Goal: Task Accomplishment & Management: Use online tool/utility

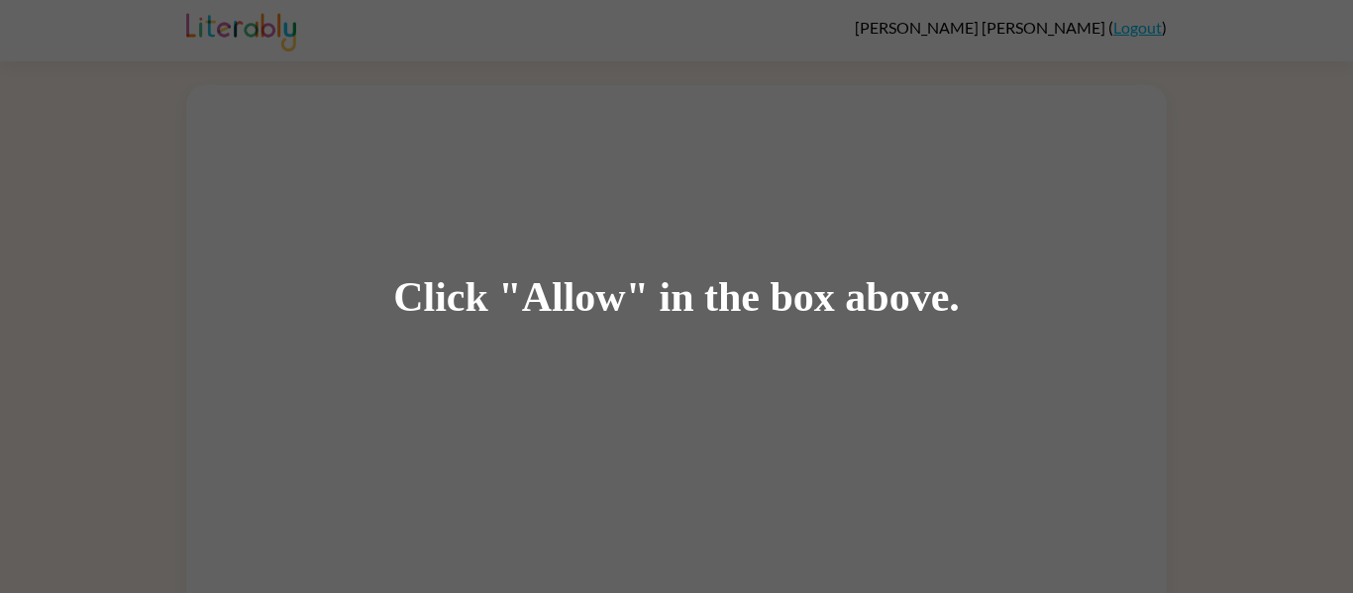
click at [567, 217] on div "Click "Allow" in the box above." at bounding box center [676, 296] width 1353 height 593
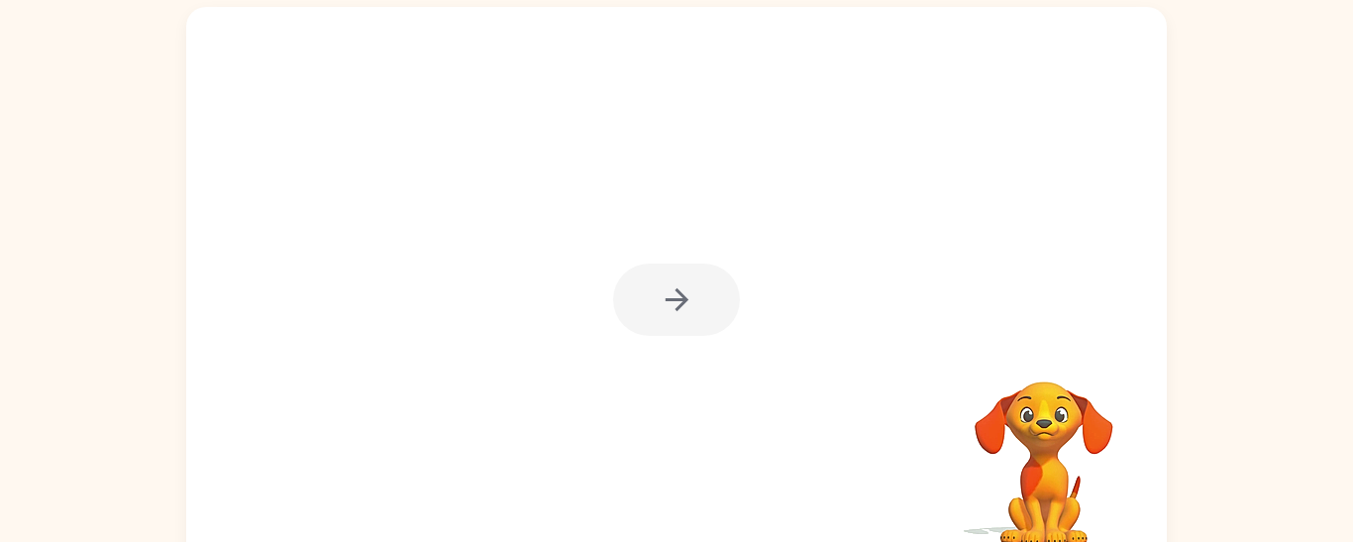
scroll to position [132, 0]
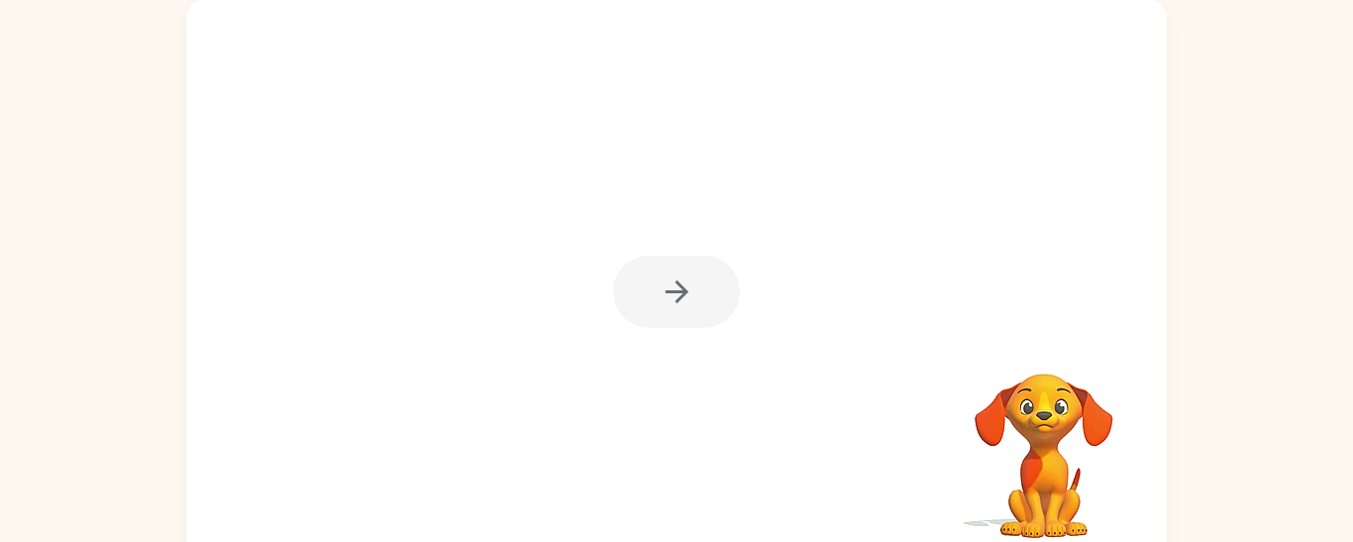
click at [674, 294] on div at bounding box center [676, 292] width 127 height 72
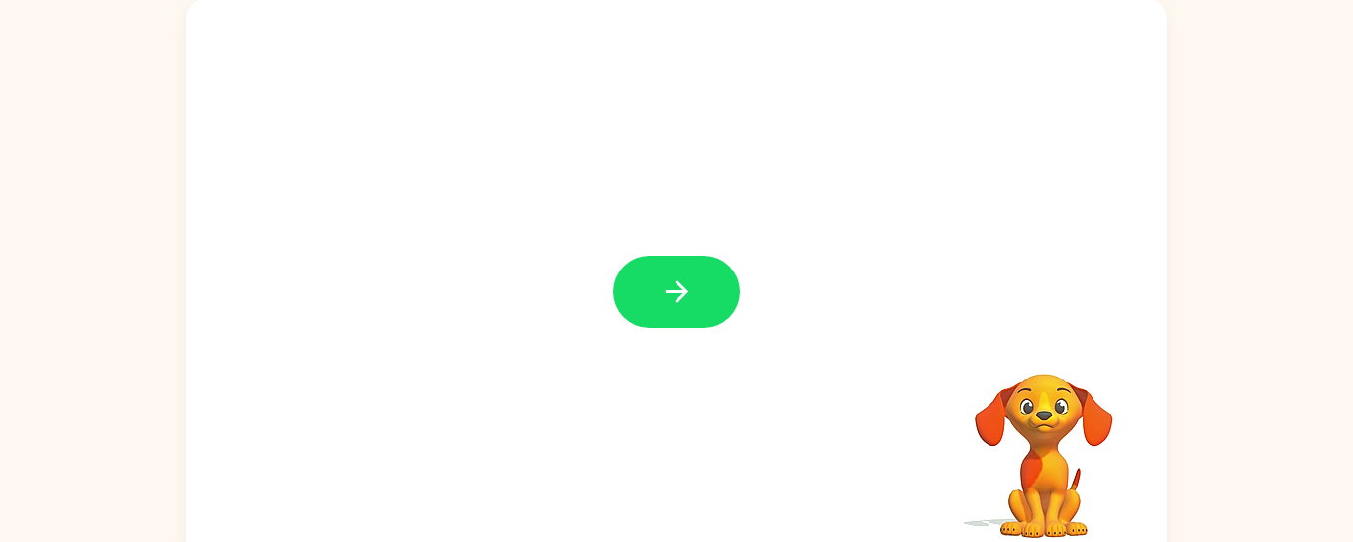
click at [673, 293] on icon "button" at bounding box center [677, 291] width 35 height 35
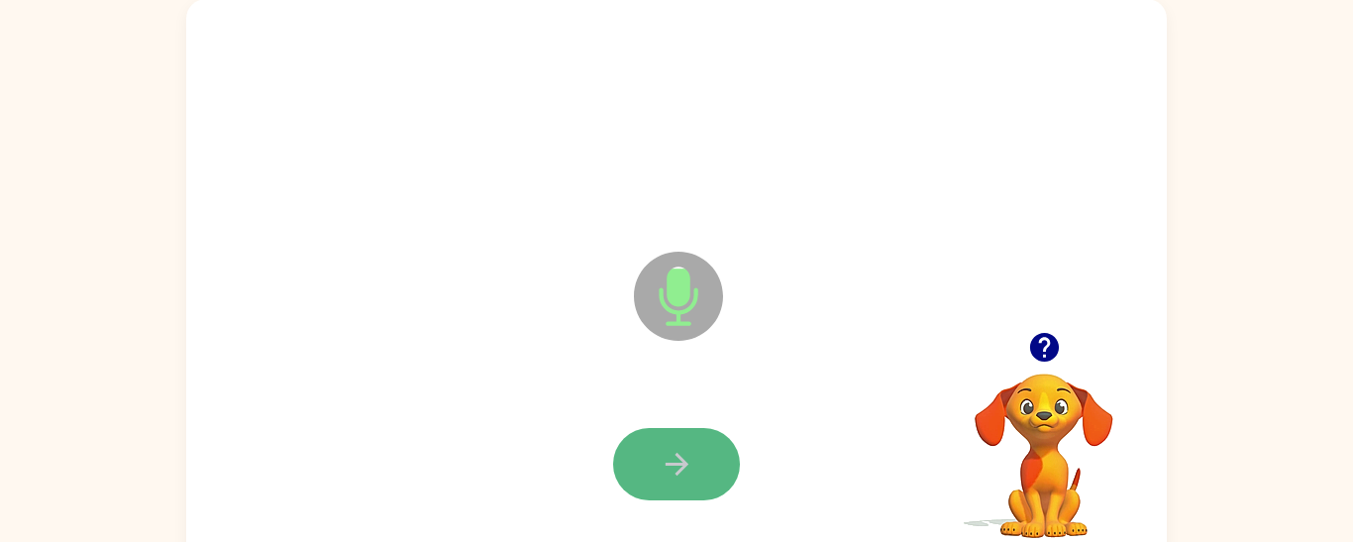
click at [648, 469] on button "button" at bounding box center [676, 464] width 127 height 72
click at [707, 306] on icon at bounding box center [678, 296] width 89 height 89
click at [669, 505] on div at bounding box center [676, 464] width 941 height 162
click at [676, 481] on button "button" at bounding box center [676, 464] width 127 height 72
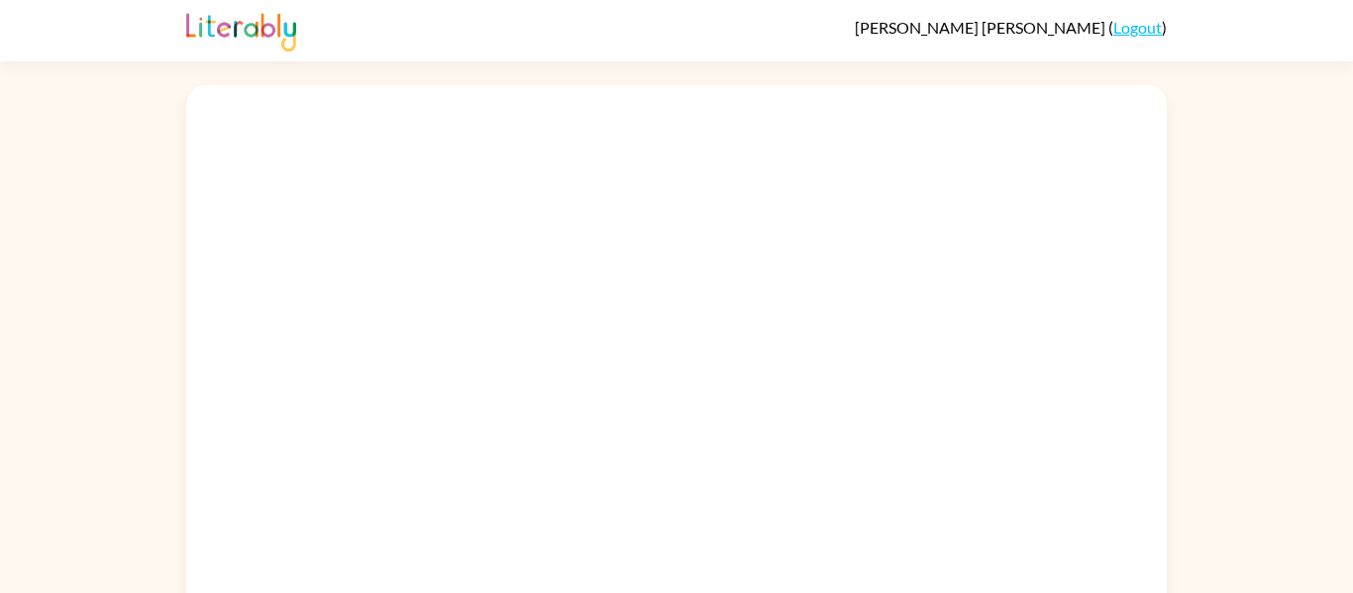
scroll to position [57, 0]
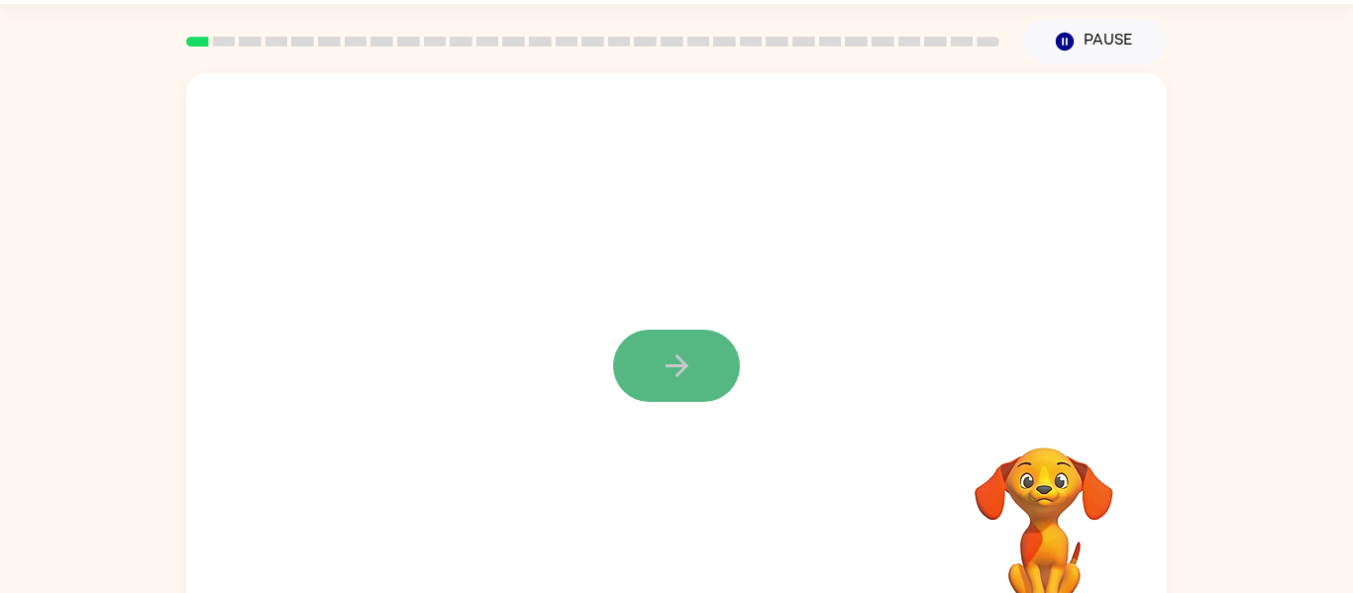
click at [652, 398] on button "button" at bounding box center [676, 366] width 127 height 72
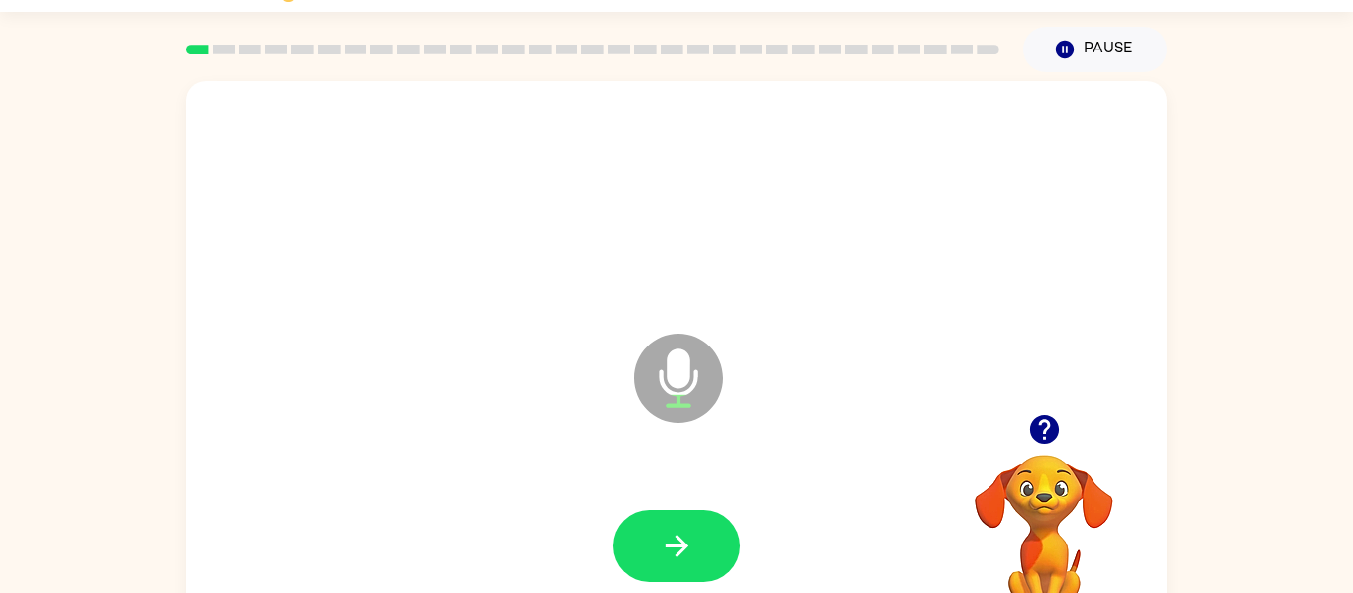
scroll to position [48, 0]
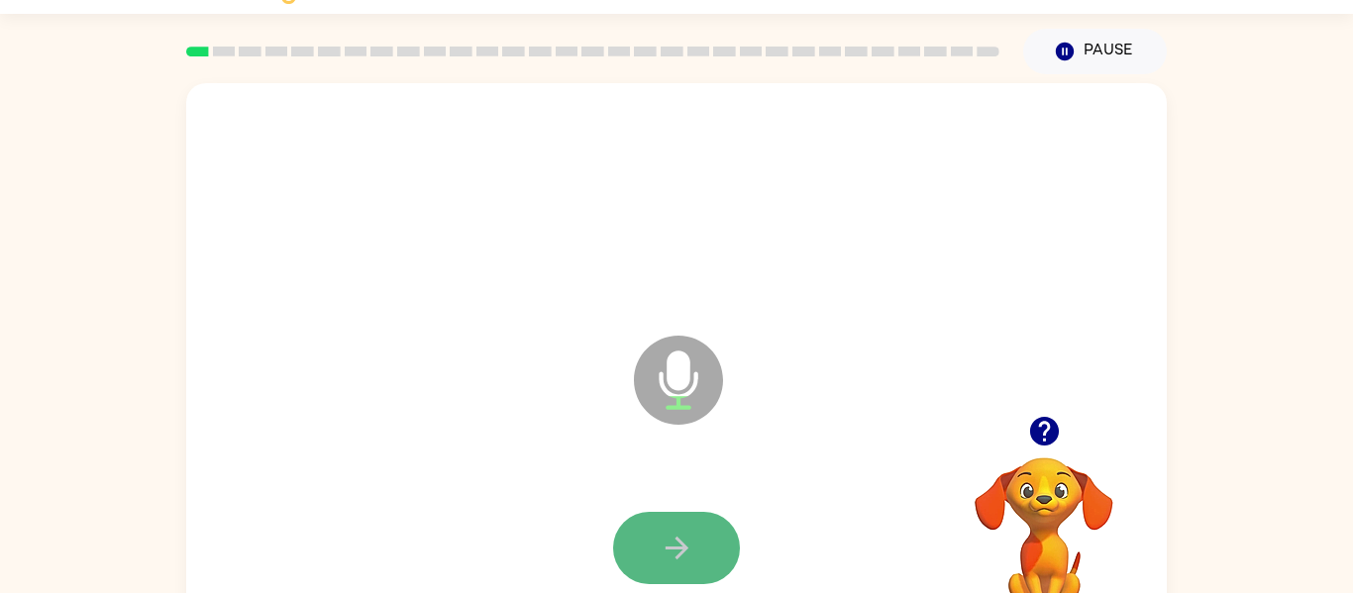
click at [673, 547] on icon "button" at bounding box center [676, 548] width 23 height 23
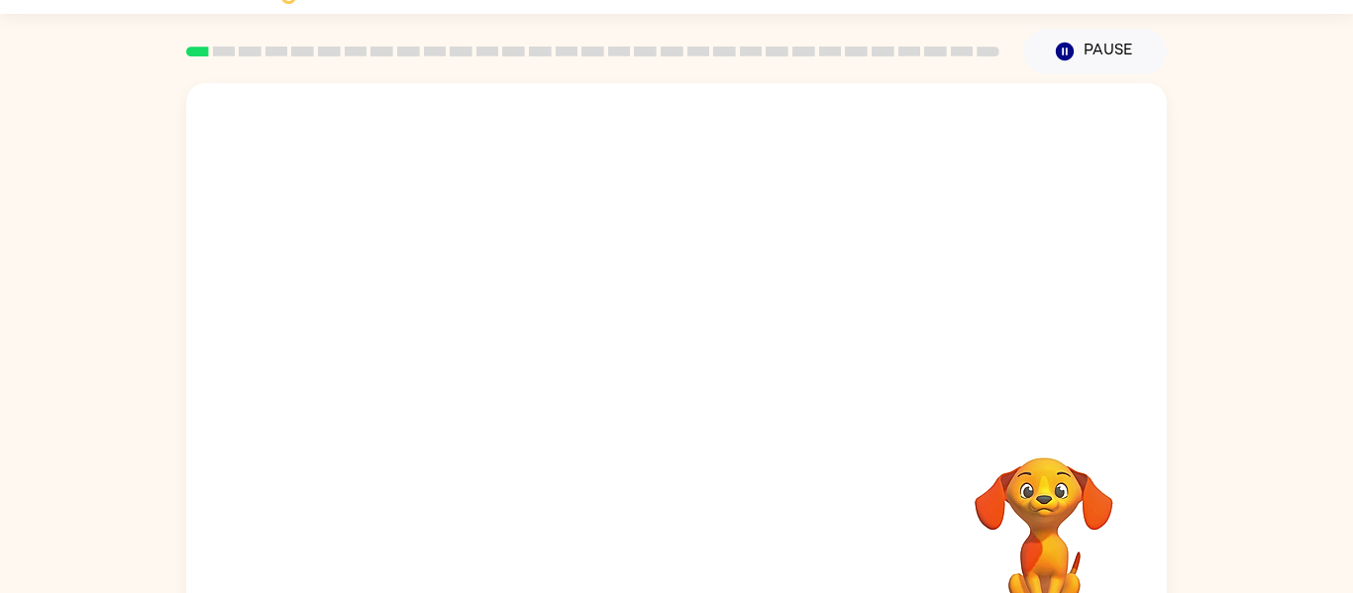
click at [1042, 511] on video "Your browser must support playing .mp4 files to use Literably. Please try using…" at bounding box center [1044, 526] width 198 height 198
drag, startPoint x: 1042, startPoint y: 511, endPoint x: 736, endPoint y: 517, distance: 306.2
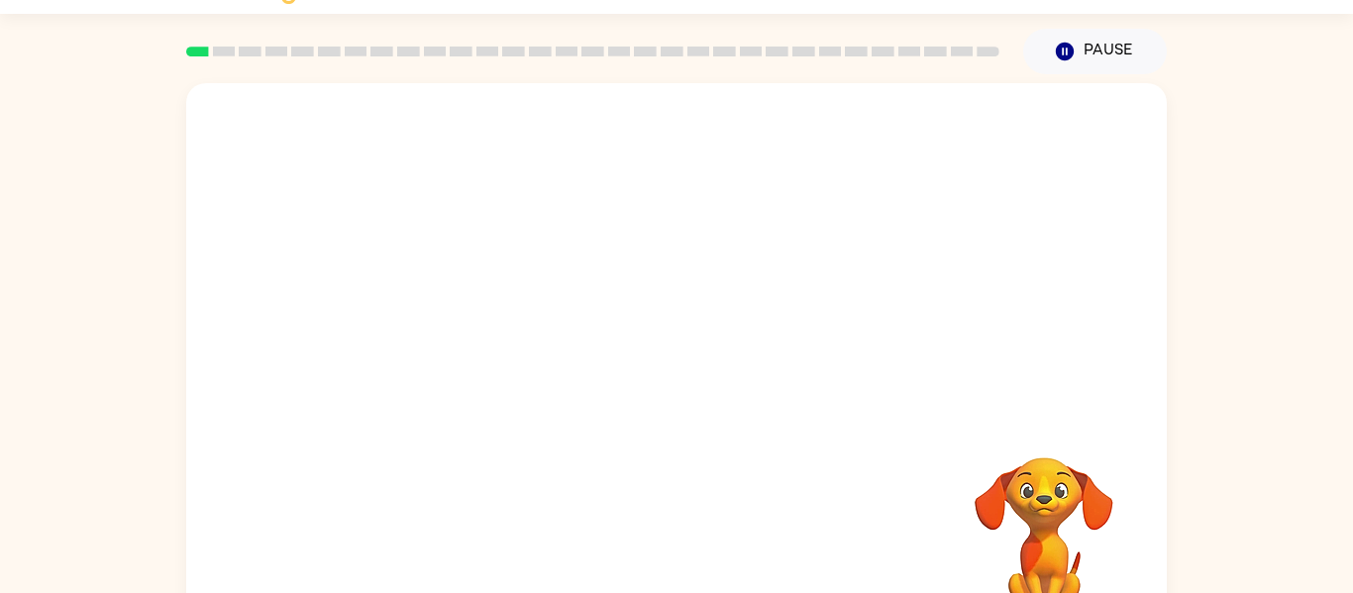
click at [736, 517] on div "Your browser must support playing .mp4 files to use Literably. Please try using…" at bounding box center [676, 366] width 981 height 566
drag, startPoint x: 598, startPoint y: 485, endPoint x: 668, endPoint y: 489, distance: 69.5
click at [595, 483] on div "Your browser must support playing .mp4 files to use Literably. Please try using…" at bounding box center [676, 366] width 981 height 566
click at [756, 476] on div "Your browser must support playing .mp4 files to use Literably. Please try using…" at bounding box center [676, 366] width 981 height 566
drag, startPoint x: 816, startPoint y: 458, endPoint x: 704, endPoint y: 421, distance: 117.8
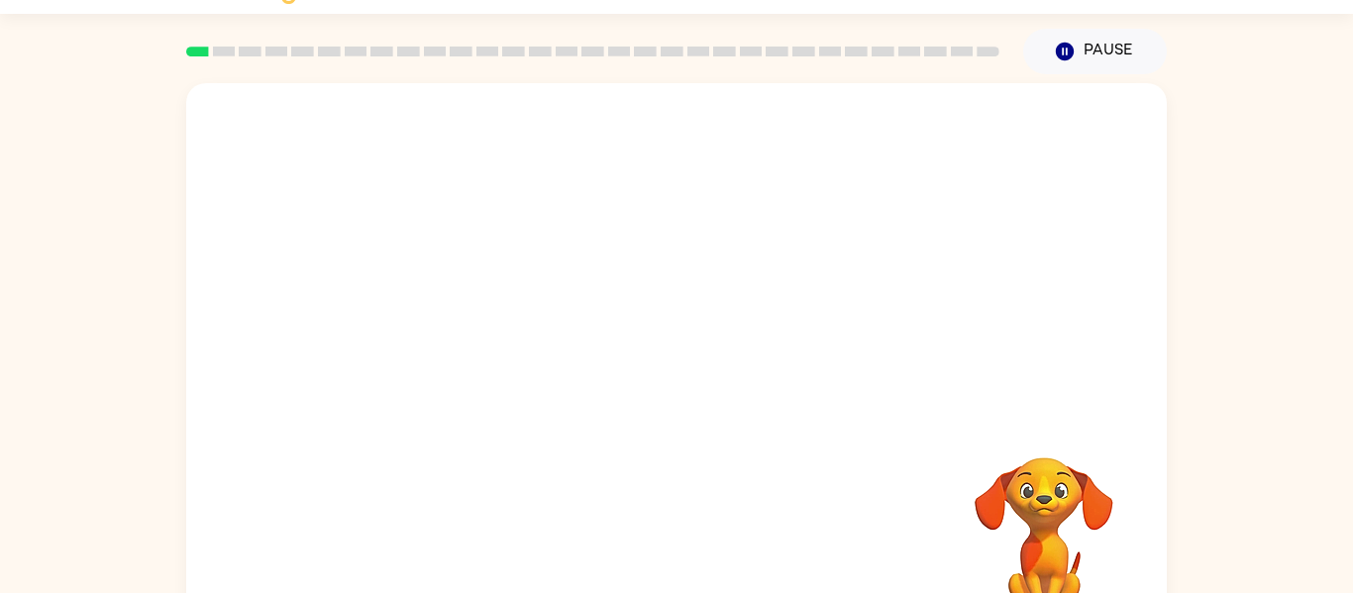
click at [728, 423] on div "Your browser must support playing .mp4 files to use Literably. Please try using…" at bounding box center [676, 366] width 981 height 566
drag, startPoint x: 374, startPoint y: 421, endPoint x: 589, endPoint y: 356, distance: 224.7
click at [375, 393] on div "Your browser must support playing .mp4 files to use Literably. Please try using…" at bounding box center [676, 366] width 981 height 566
drag, startPoint x: 589, startPoint y: 356, endPoint x: 399, endPoint y: 373, distance: 191.0
click at [455, 368] on div at bounding box center [676, 249] width 981 height 333
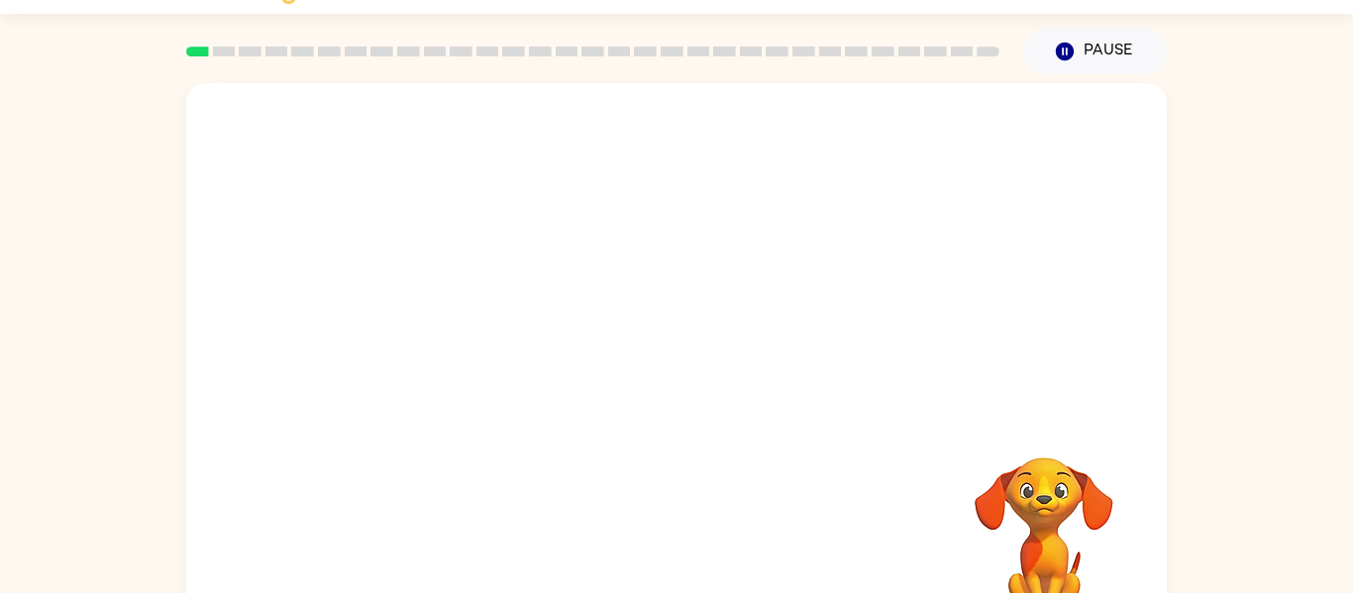
click at [407, 394] on div at bounding box center [676, 249] width 981 height 333
drag, startPoint x: 397, startPoint y: 505, endPoint x: 417, endPoint y: 479, distance: 32.5
click at [417, 479] on div "Your browser must support playing .mp4 files to use Literably. Please try using…" at bounding box center [676, 366] width 981 height 566
drag, startPoint x: 449, startPoint y: 472, endPoint x: 348, endPoint y: 478, distance: 101.3
click at [330, 485] on div "Your browser must support playing .mp4 files to use Literably. Please try using…" at bounding box center [676, 366] width 981 height 566
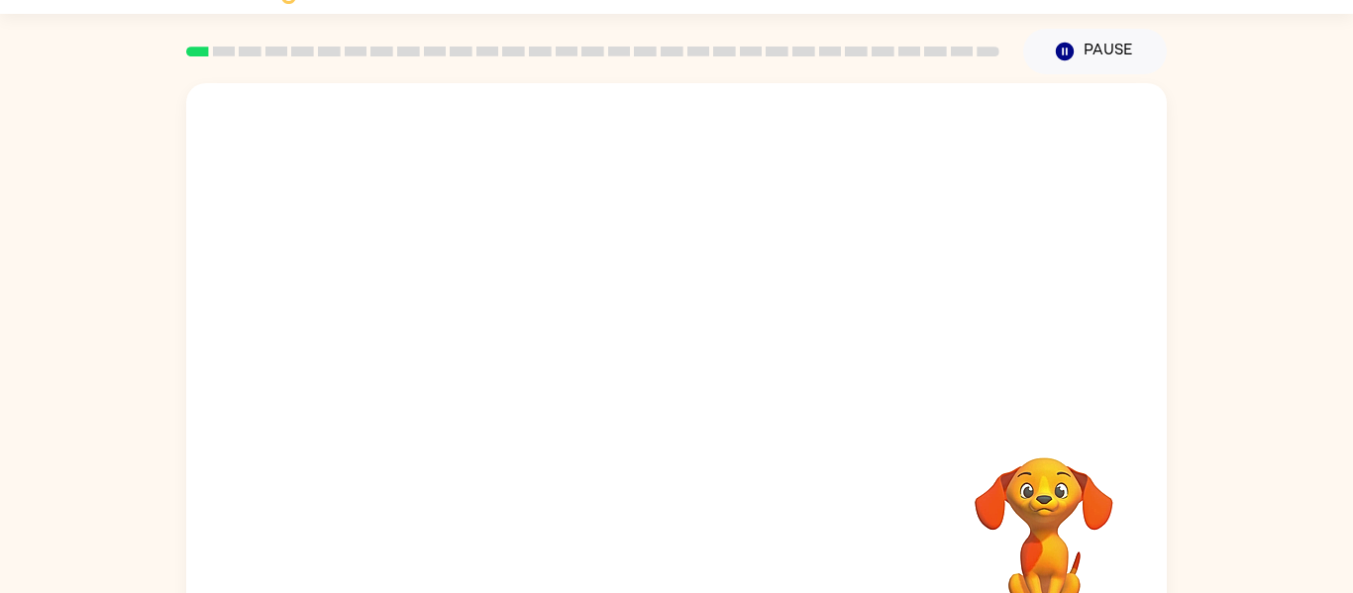
drag, startPoint x: 398, startPoint y: 513, endPoint x: 407, endPoint y: 502, distance: 14.1
click at [381, 508] on div "Your browser must support playing .mp4 files to use Literably. Please try using…" at bounding box center [676, 366] width 981 height 566
drag, startPoint x: 444, startPoint y: 507, endPoint x: 306, endPoint y: 529, distance: 139.4
click at [286, 536] on div "Your browser must support playing .mp4 files to use Literably. Please try using…" at bounding box center [676, 366] width 981 height 566
drag, startPoint x: 302, startPoint y: 539, endPoint x: 296, endPoint y: 492, distance: 46.9
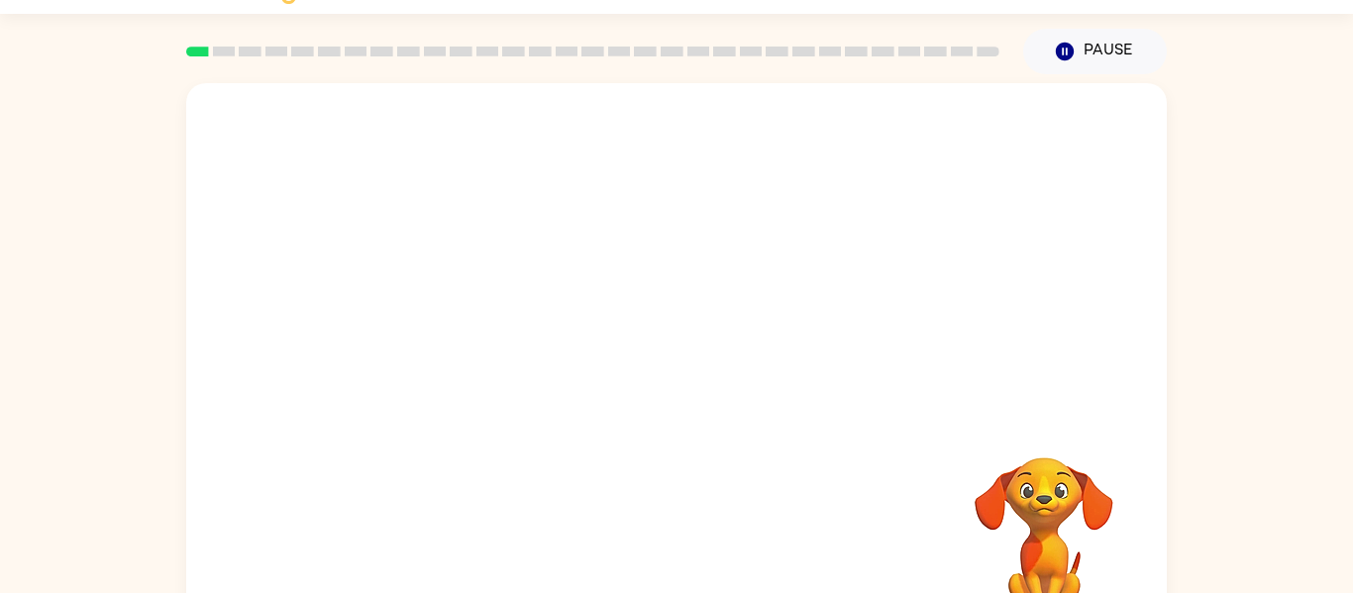
click at [287, 498] on div "Your browser must support playing .mp4 files to use Literably. Please try using…" at bounding box center [676, 366] width 981 height 566
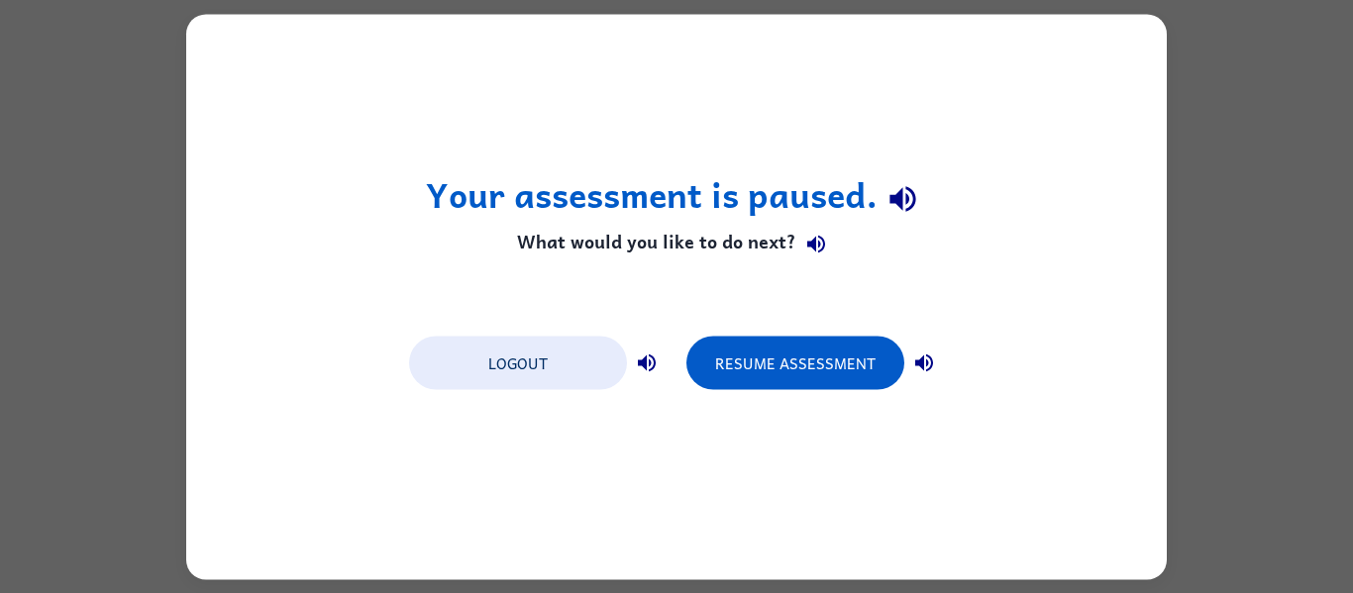
scroll to position [0, 0]
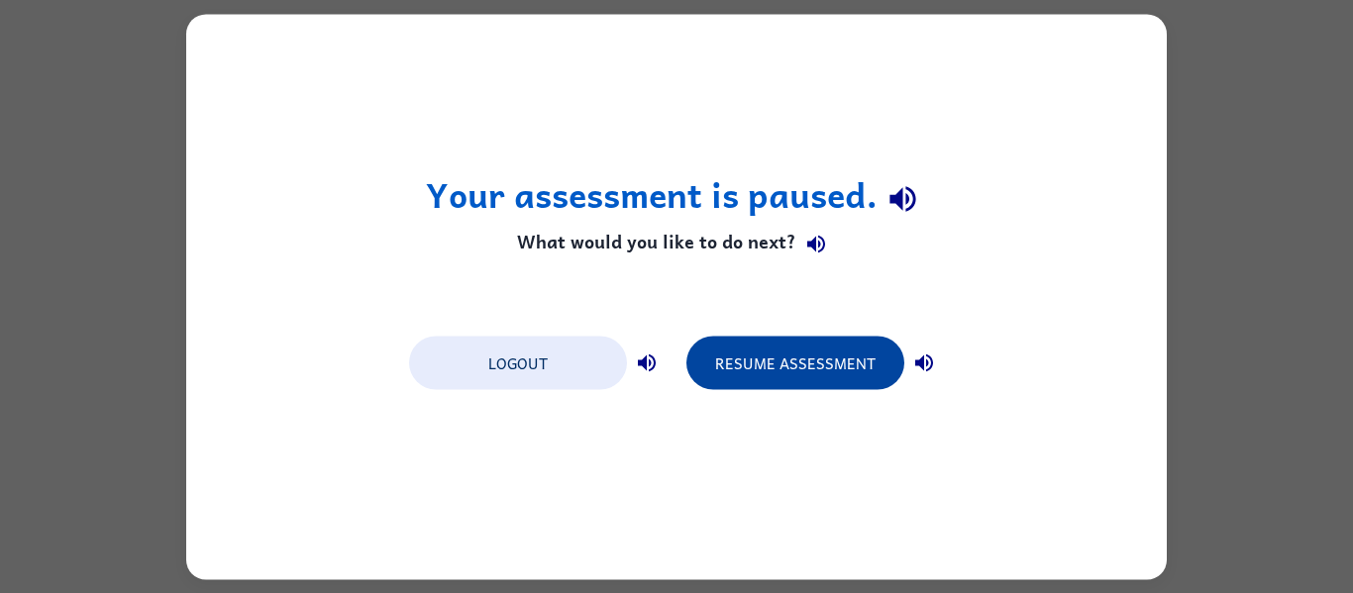
click at [803, 350] on button "Resume Assessment" at bounding box center [796, 362] width 218 height 53
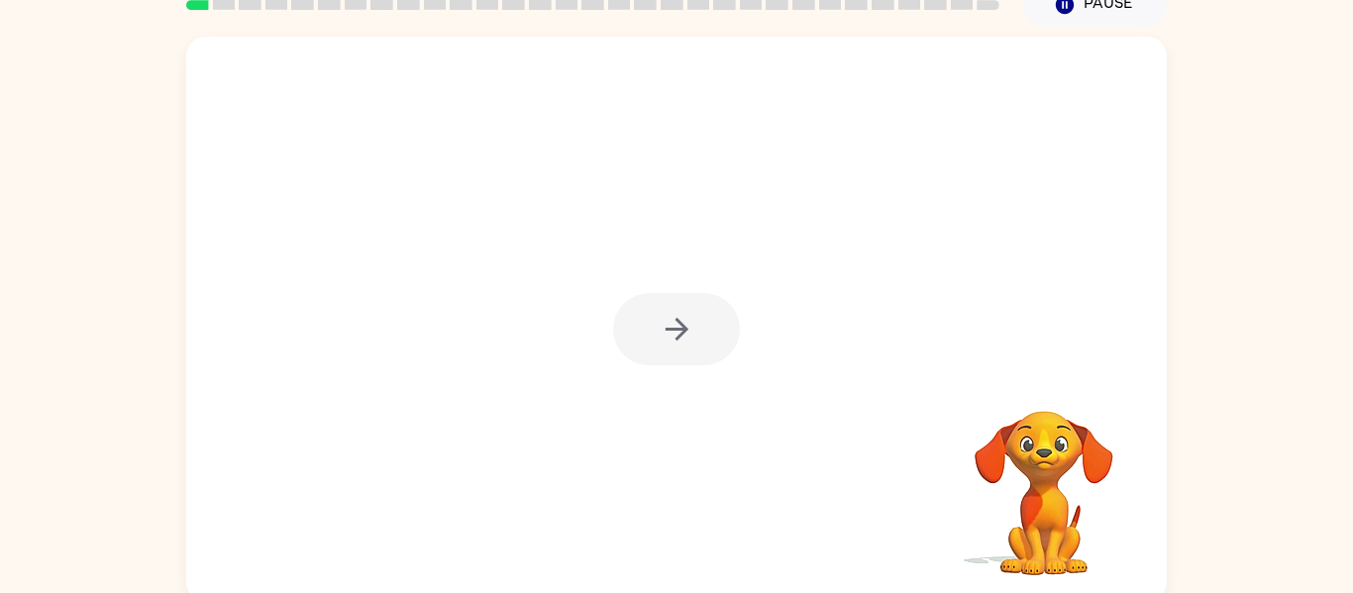
scroll to position [103, 0]
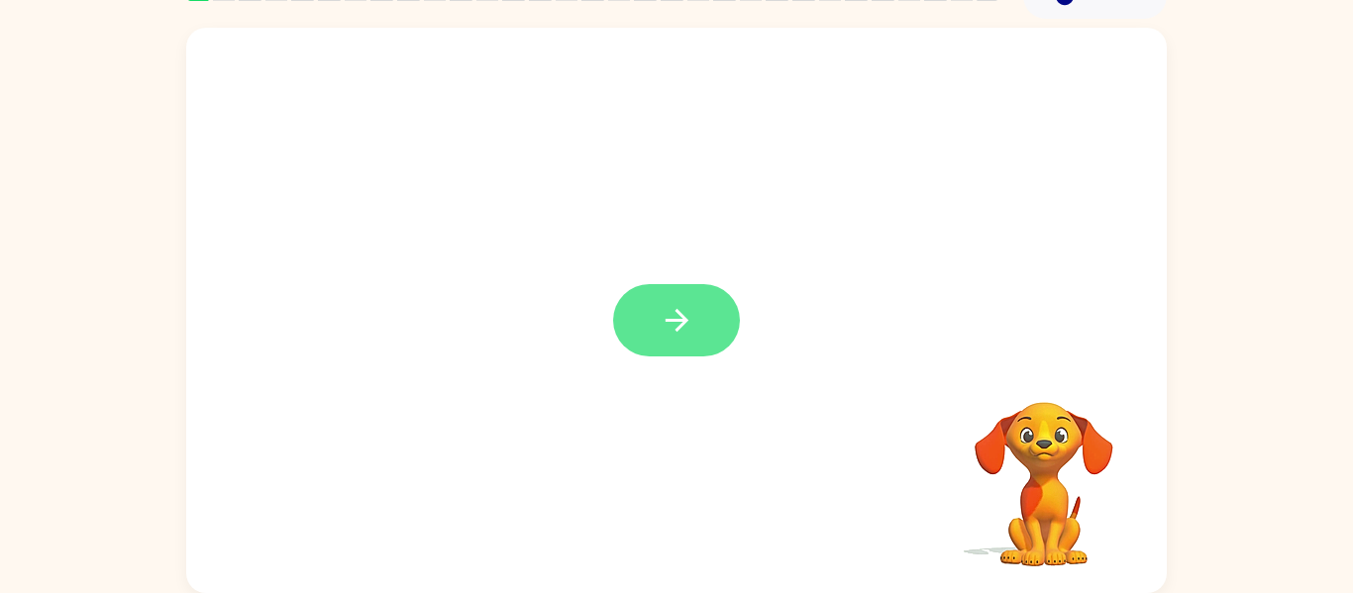
drag, startPoint x: 478, startPoint y: 124, endPoint x: 732, endPoint y: 325, distance: 323.7
click at [732, 325] on div at bounding box center [676, 311] width 981 height 566
click at [725, 320] on button "button" at bounding box center [676, 320] width 127 height 72
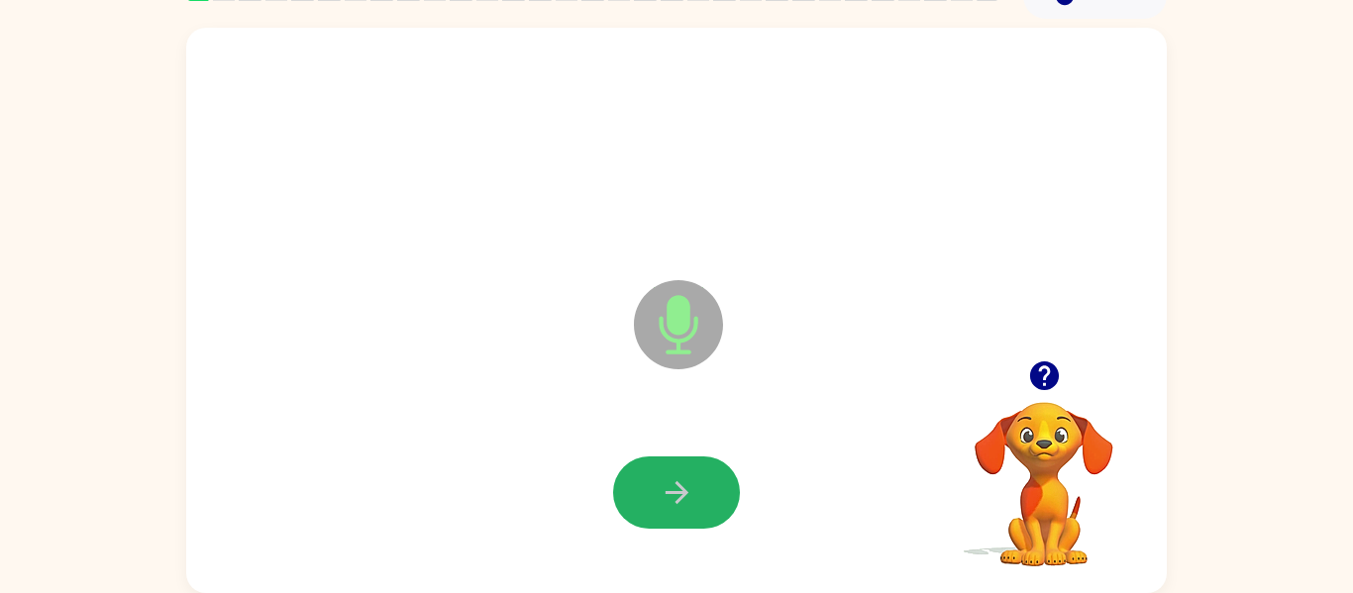
drag, startPoint x: 683, startPoint y: 475, endPoint x: 531, endPoint y: 327, distance: 211.6
click at [529, 326] on div "Microphone The Microphone is here when it is your turn to talk" at bounding box center [676, 311] width 981 height 566
click at [678, 508] on button "button" at bounding box center [676, 493] width 127 height 72
click at [643, 464] on button "button" at bounding box center [676, 493] width 127 height 72
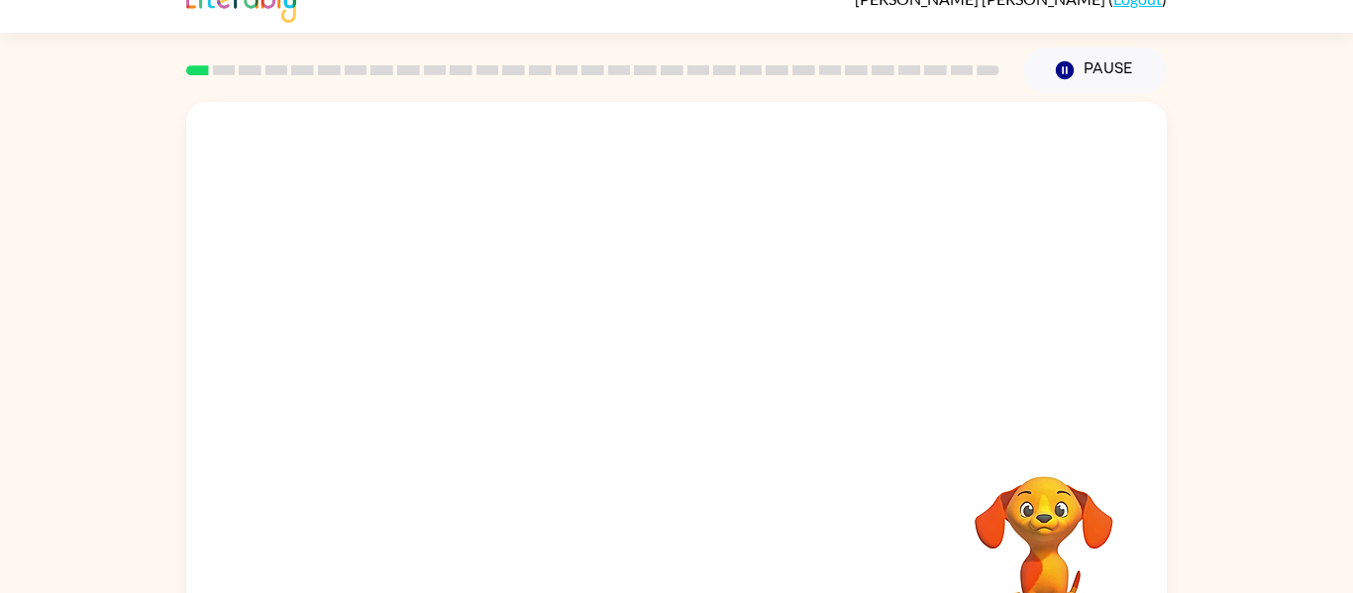
scroll to position [31, 0]
click at [558, 63] on rect at bounding box center [567, 68] width 23 height 10
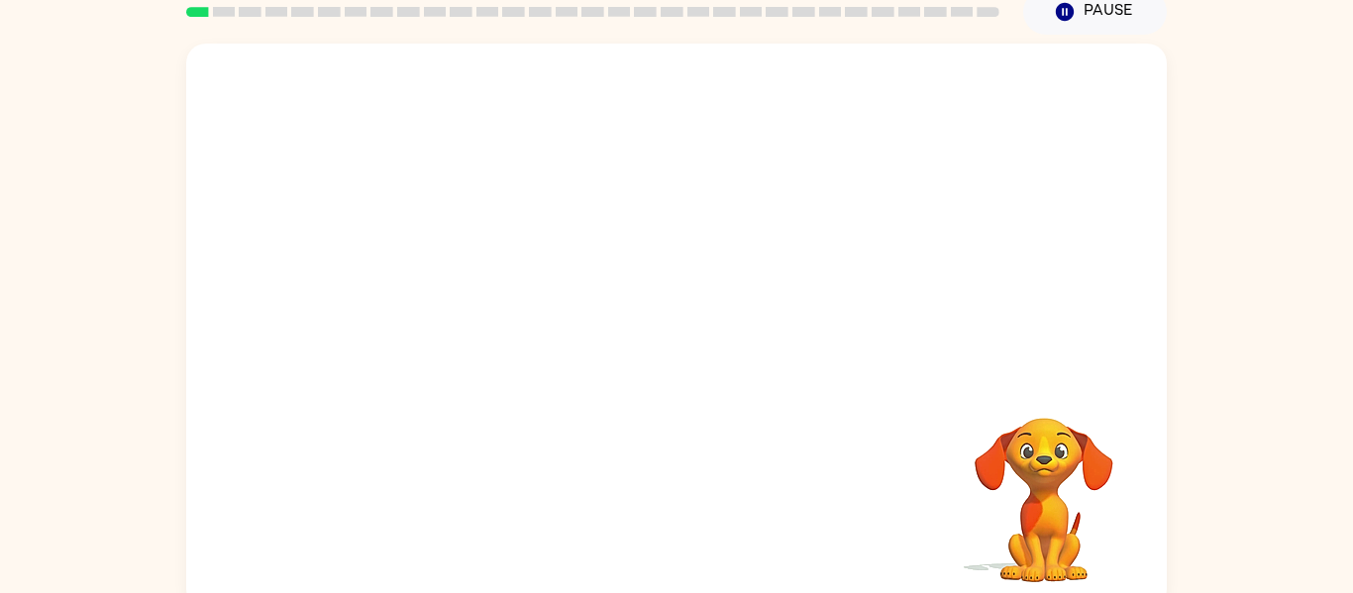
scroll to position [103, 0]
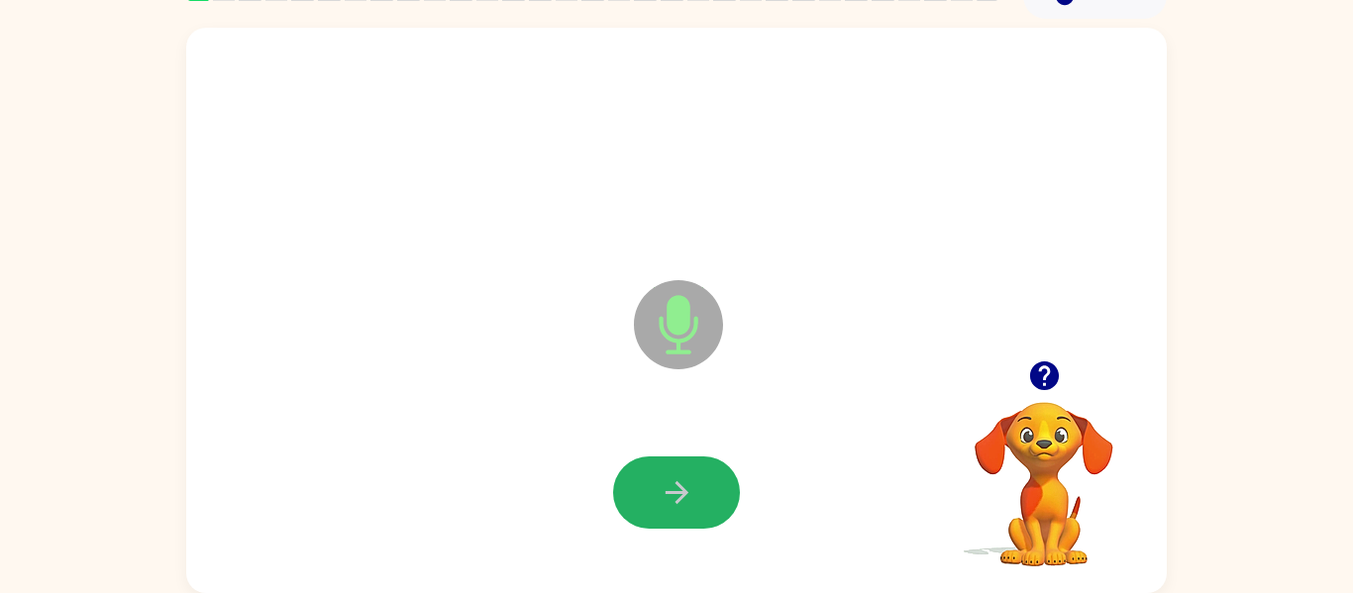
click at [676, 480] on icon "button" at bounding box center [677, 493] width 35 height 35
click at [687, 498] on icon "button" at bounding box center [677, 493] width 35 height 35
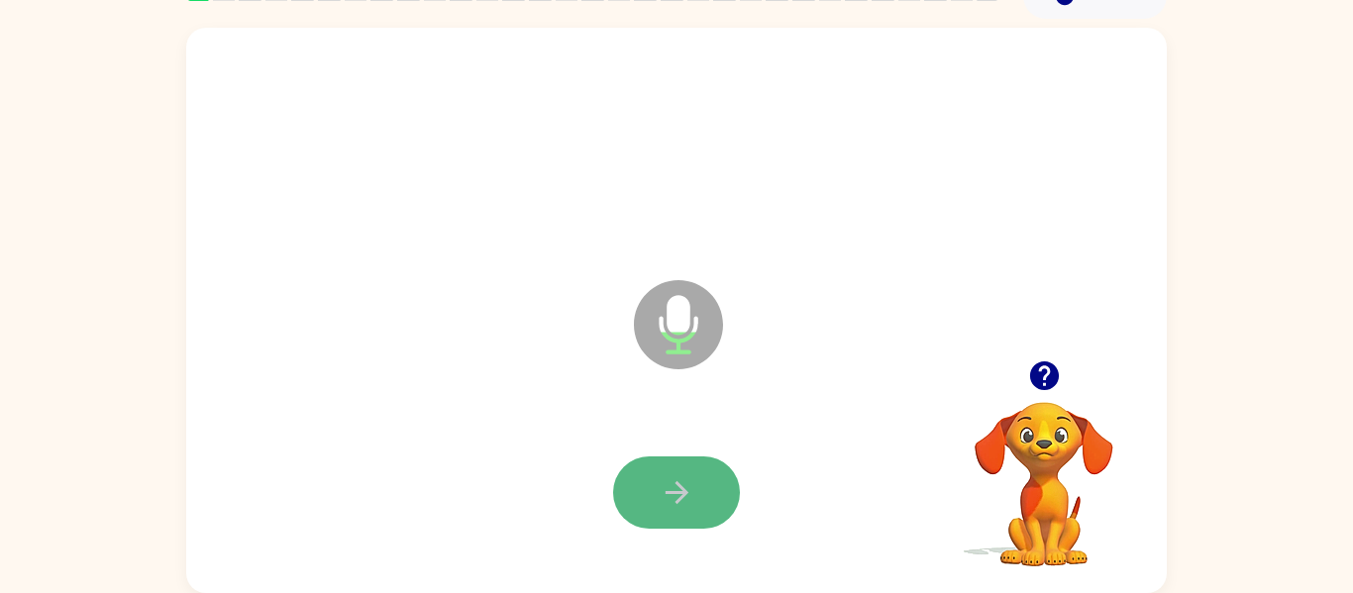
click at [713, 507] on button "button" at bounding box center [676, 493] width 127 height 72
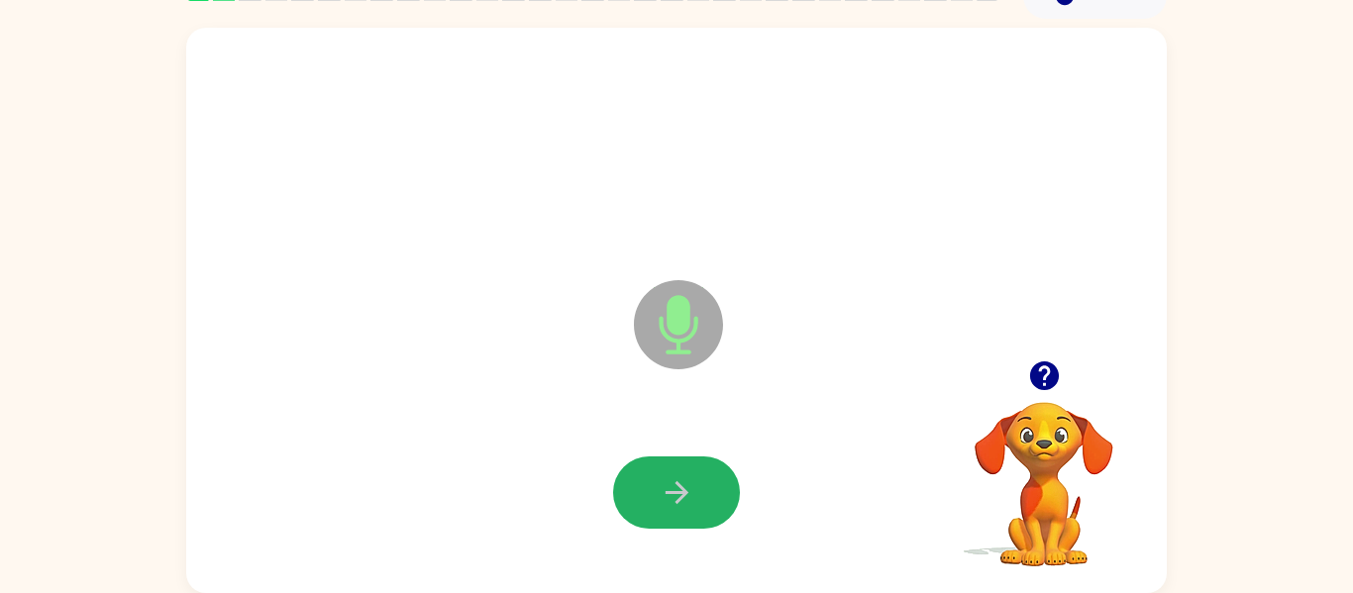
click at [690, 517] on button "button" at bounding box center [676, 493] width 127 height 72
drag, startPoint x: 660, startPoint y: 507, endPoint x: 677, endPoint y: 474, distance: 37.7
click at [663, 507] on icon "button" at bounding box center [677, 493] width 35 height 35
drag, startPoint x: 705, startPoint y: 493, endPoint x: 706, endPoint y: 479, distance: 13.9
click at [706, 480] on button "button" at bounding box center [676, 493] width 127 height 72
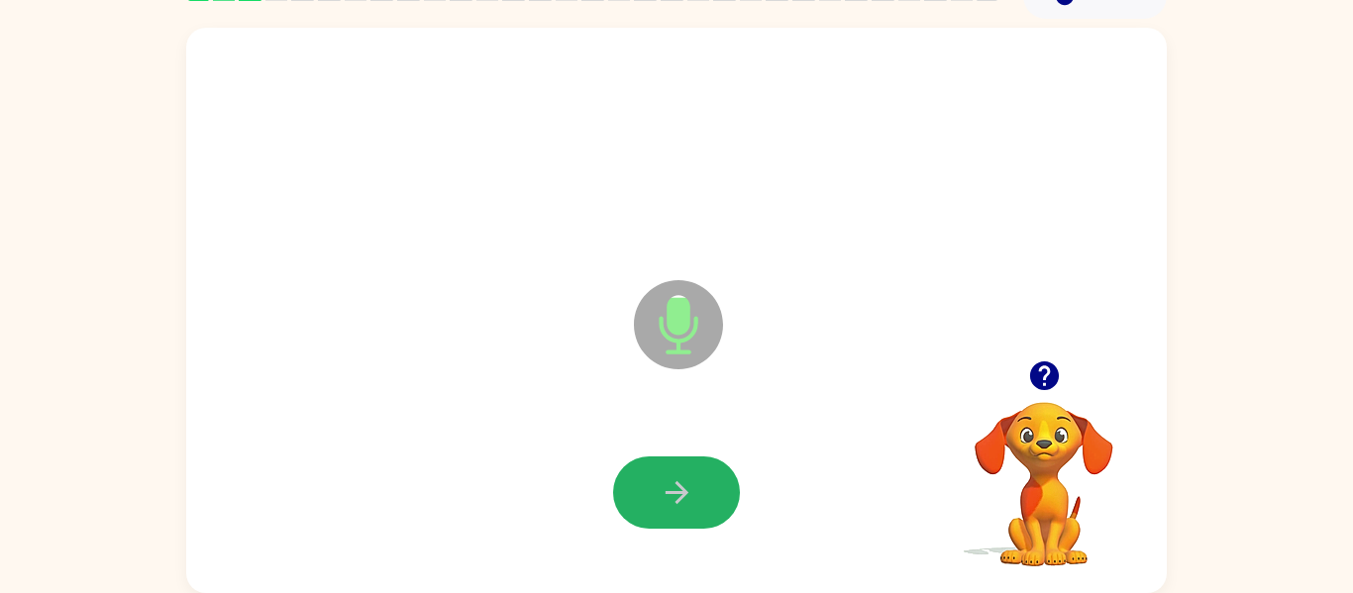
drag, startPoint x: 688, startPoint y: 474, endPoint x: 706, endPoint y: 458, distance: 23.9
click at [700, 464] on button "button" at bounding box center [676, 493] width 127 height 72
click at [667, 495] on icon "button" at bounding box center [677, 493] width 35 height 35
drag, startPoint x: 656, startPoint y: 475, endPoint x: 671, endPoint y: 452, distance: 27.2
click at [671, 452] on div at bounding box center [676, 493] width 941 height 162
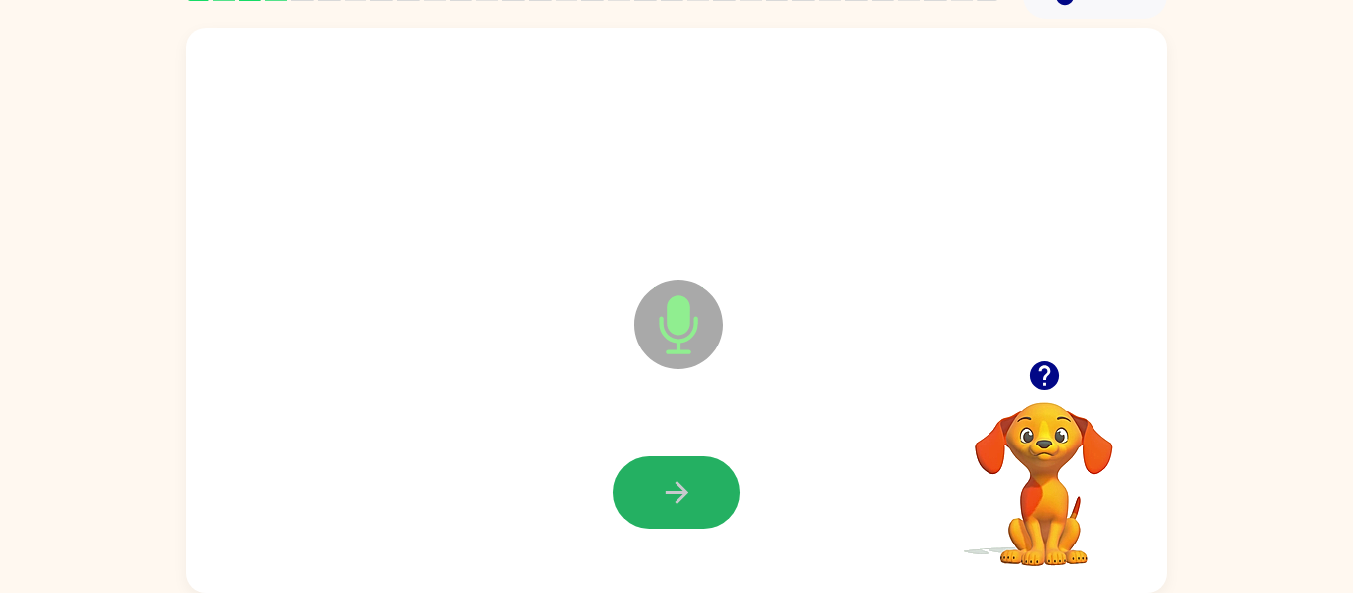
drag, startPoint x: 689, startPoint y: 471, endPoint x: 680, endPoint y: 477, distance: 12.1
click at [689, 473] on button "button" at bounding box center [676, 493] width 127 height 72
click at [680, 477] on div at bounding box center [676, 493] width 127 height 72
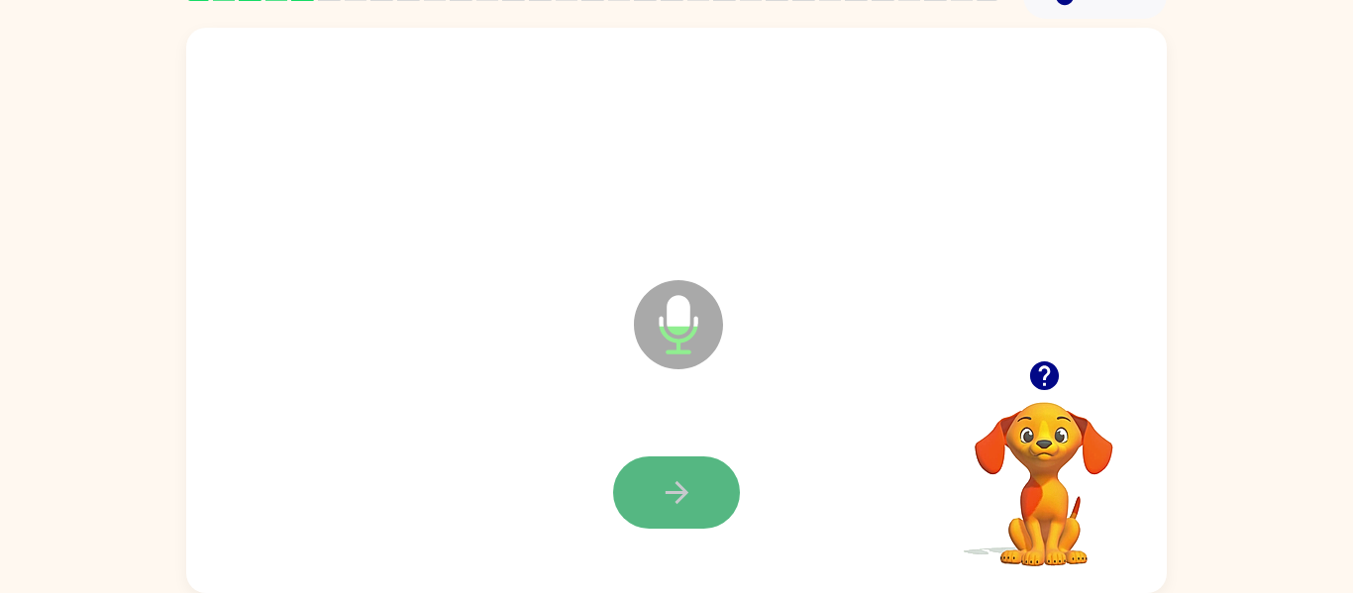
click at [683, 502] on icon "button" at bounding box center [677, 493] width 35 height 35
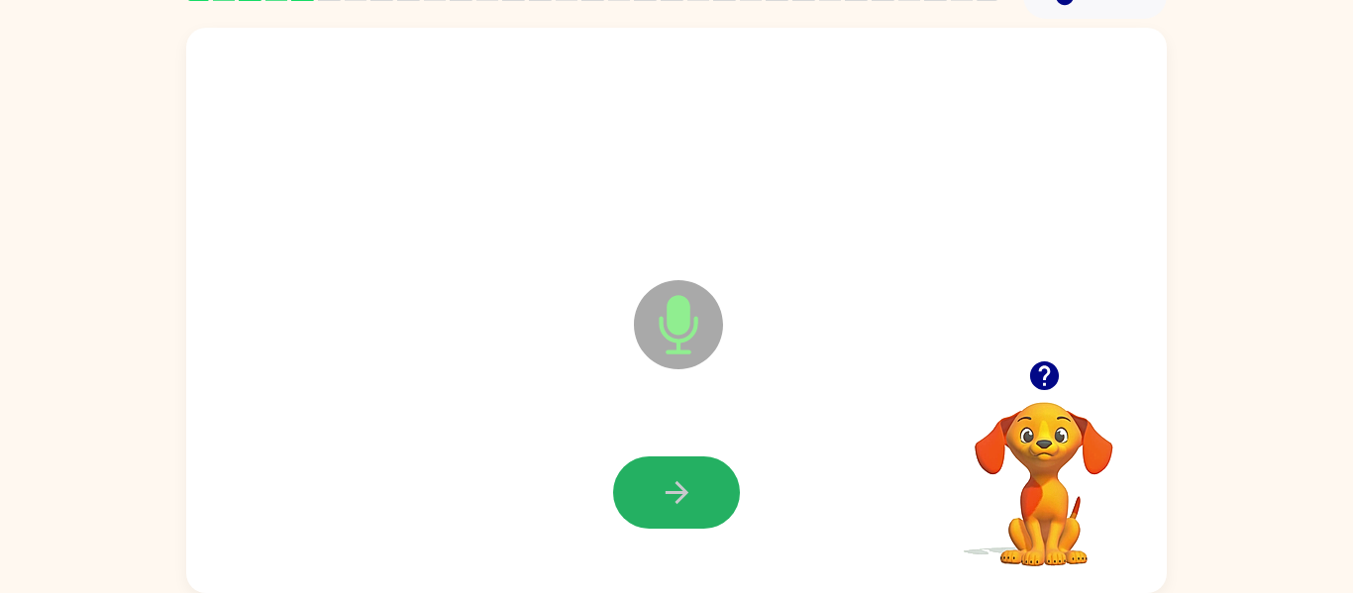
click at [689, 465] on button "button" at bounding box center [676, 493] width 127 height 72
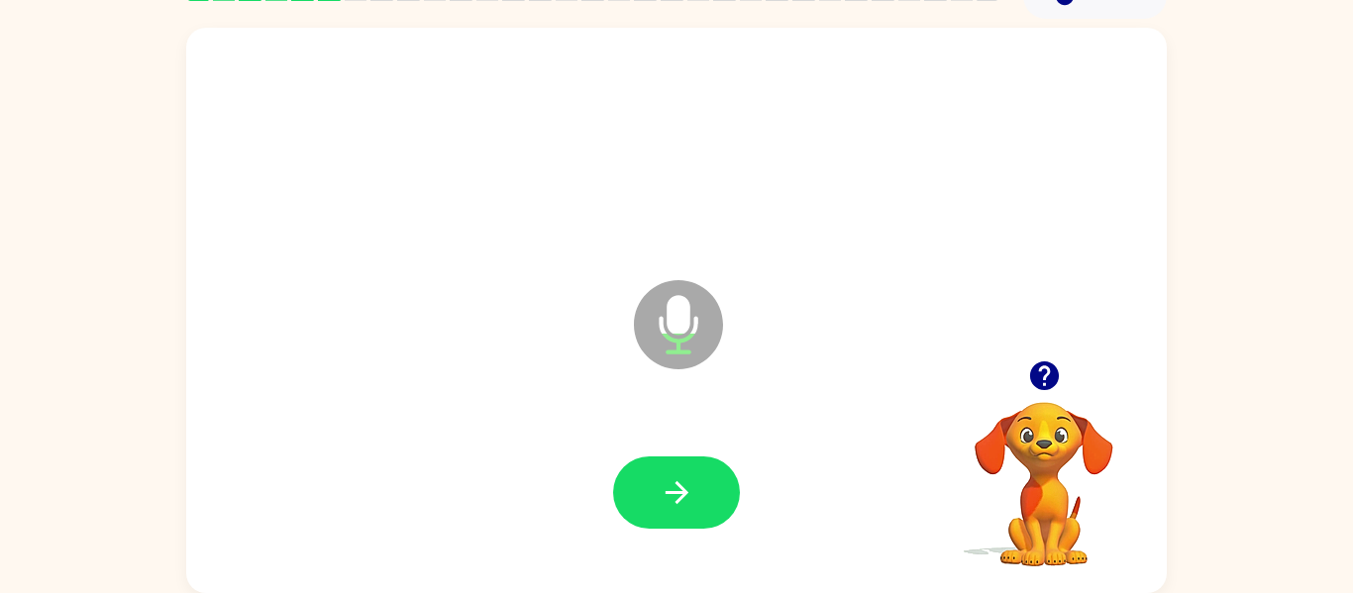
click at [682, 474] on button "button" at bounding box center [676, 493] width 127 height 72
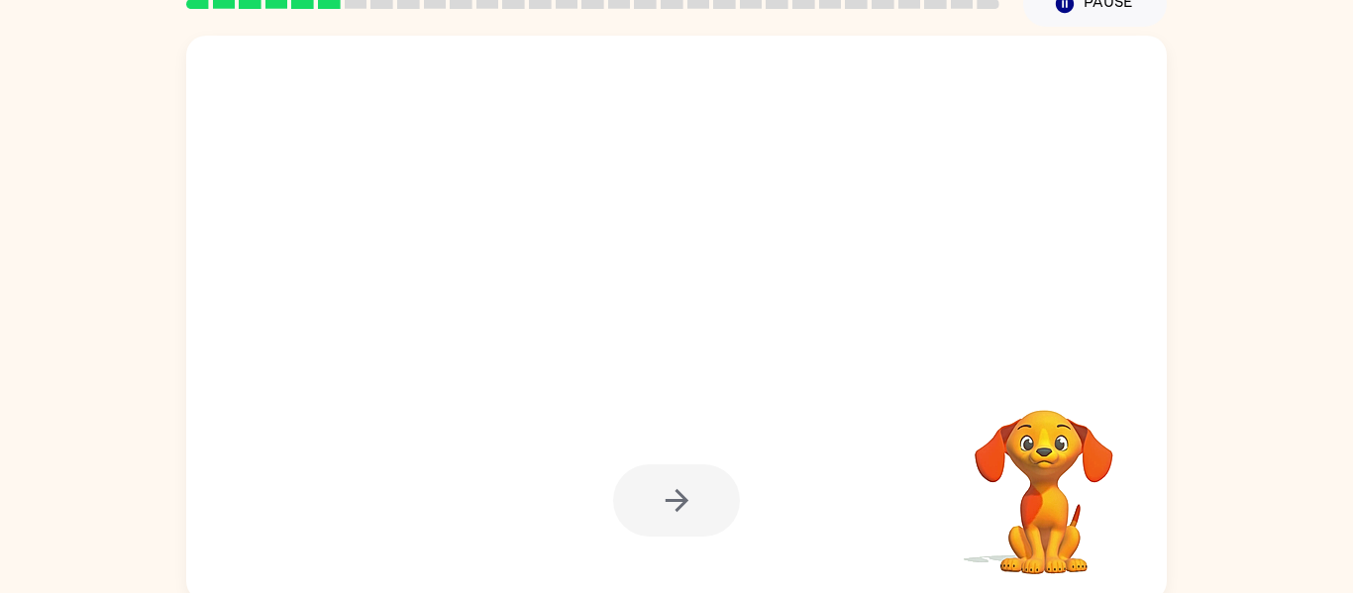
scroll to position [93, 0]
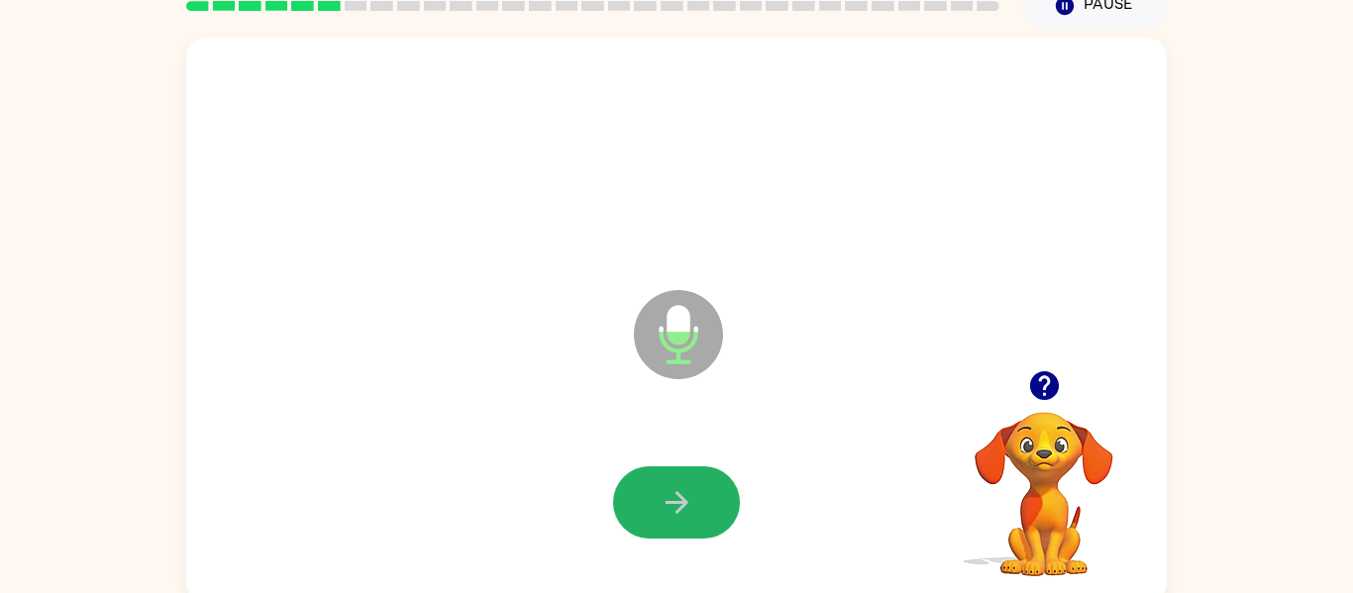
click at [682, 505] on icon "button" at bounding box center [676, 502] width 23 height 23
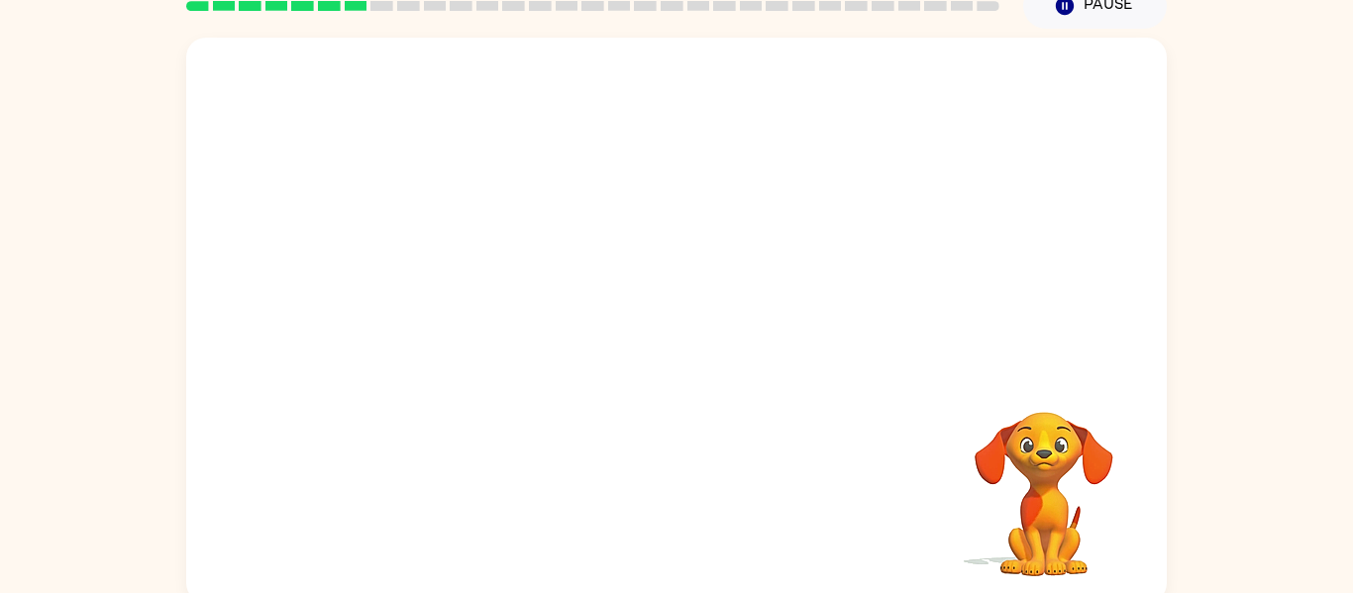
drag, startPoint x: 397, startPoint y: 10, endPoint x: 317, endPoint y: 447, distance: 444.2
click at [322, 451] on div "[PERSON_NAME] ( Logout ) Pause Pause Your browser must support playing .mp4 fil…" at bounding box center [676, 255] width 1353 height 696
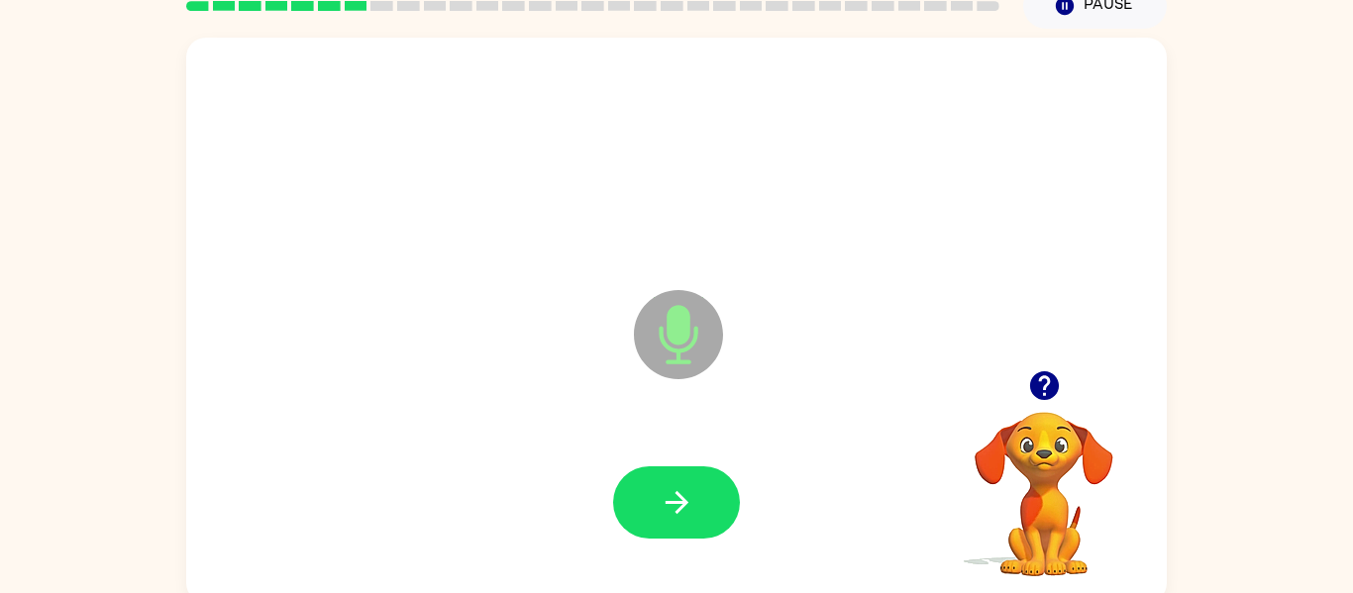
click at [1352, 32] on div "Microphone The Microphone is here when it is your turn to talk Your browser mus…" at bounding box center [676, 316] width 1353 height 575
click at [710, 496] on button "button" at bounding box center [676, 503] width 127 height 72
drag, startPoint x: 688, startPoint y: 485, endPoint x: 681, endPoint y: 450, distance: 36.3
click at [688, 469] on button "button" at bounding box center [676, 503] width 127 height 72
drag, startPoint x: 668, startPoint y: 493, endPoint x: 678, endPoint y: 491, distance: 10.1
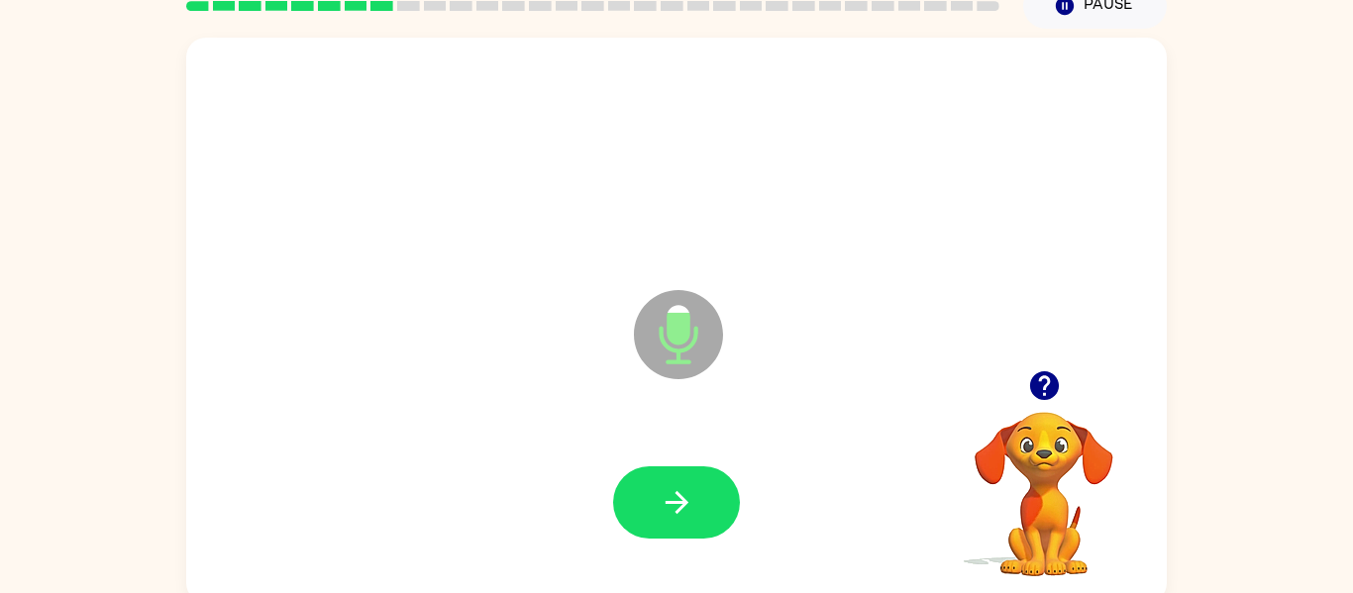
click at [674, 493] on icon "button" at bounding box center [677, 502] width 35 height 35
drag, startPoint x: 711, startPoint y: 495, endPoint x: 721, endPoint y: 485, distance: 14.0
click at [718, 487] on button "button" at bounding box center [676, 503] width 127 height 72
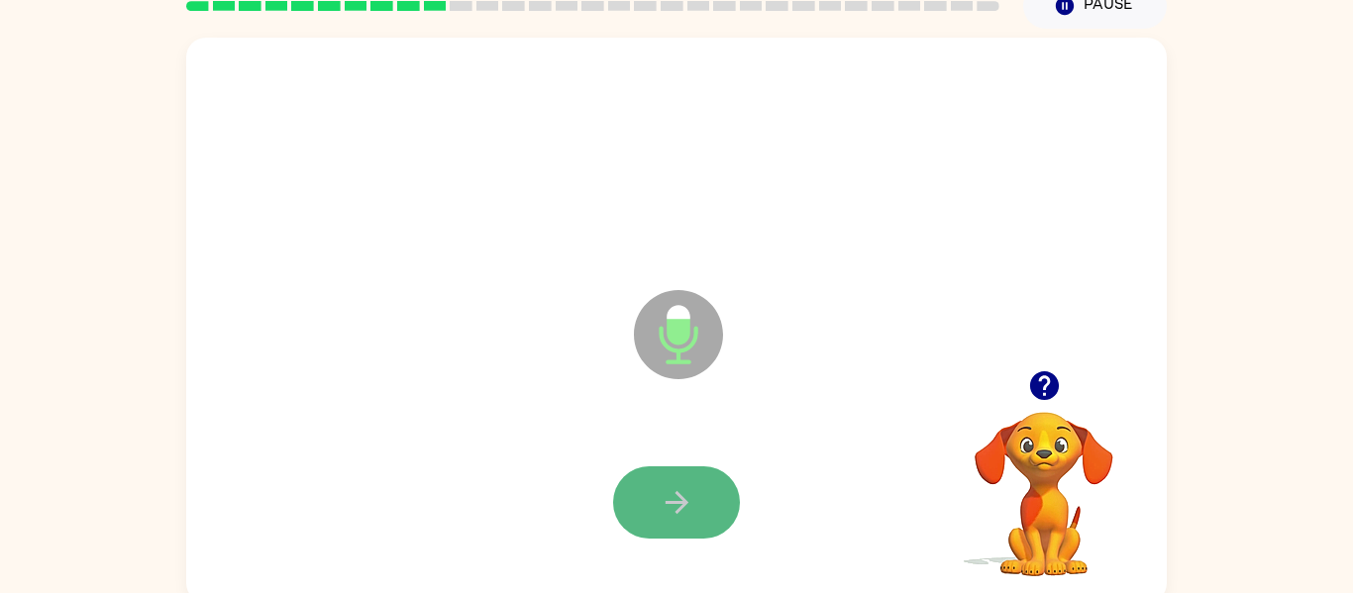
click at [665, 495] on icon "button" at bounding box center [677, 502] width 35 height 35
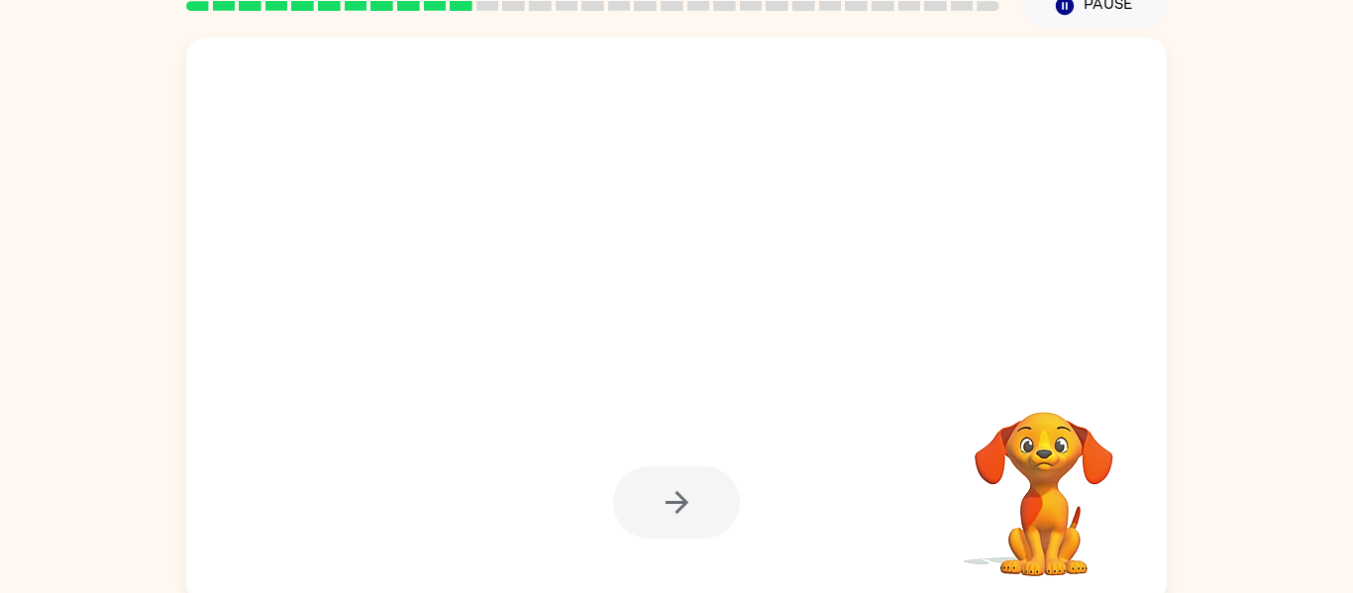
drag, startPoint x: 710, startPoint y: 338, endPoint x: 688, endPoint y: 352, distance: 26.7
click at [688, 352] on div at bounding box center [676, 321] width 981 height 566
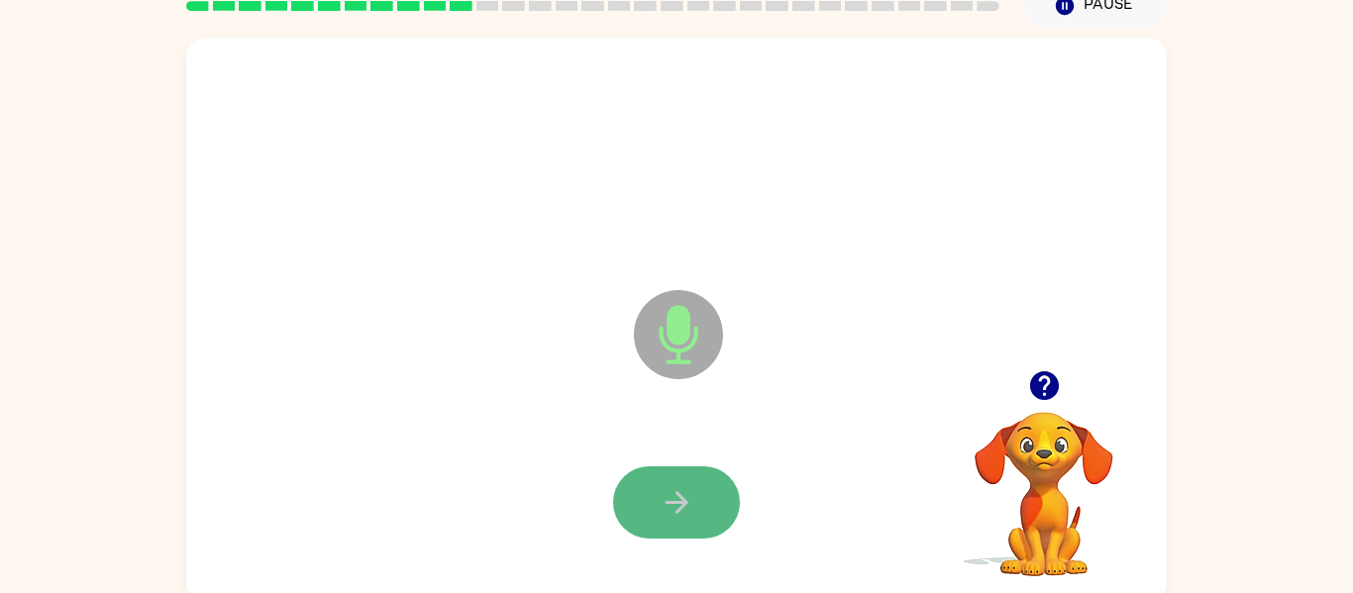
click at [680, 505] on icon "button" at bounding box center [677, 502] width 35 height 35
click at [677, 506] on icon "button" at bounding box center [677, 502] width 35 height 35
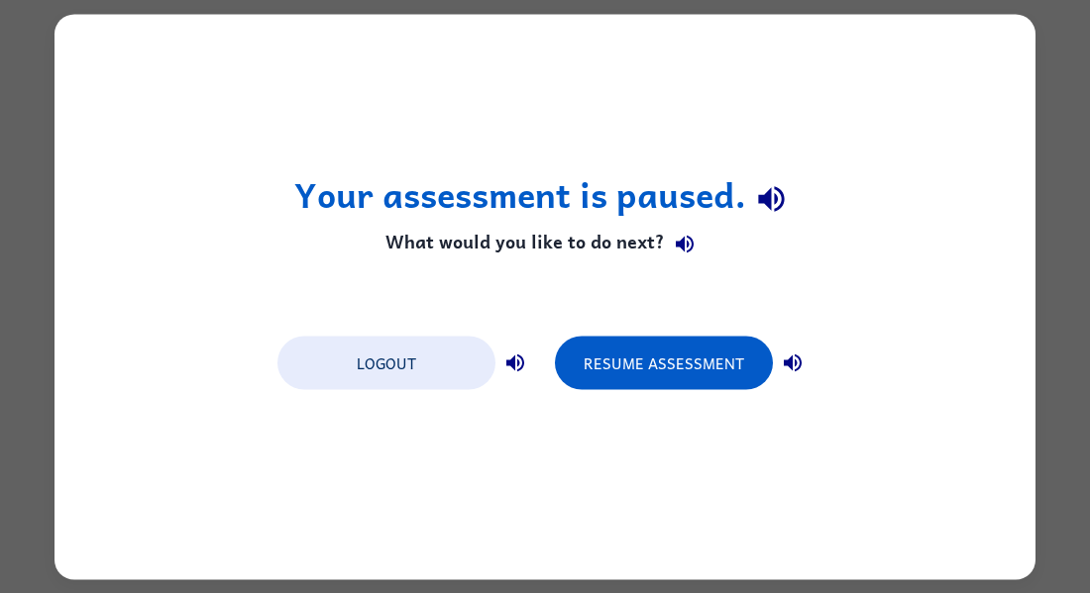
scroll to position [0, 0]
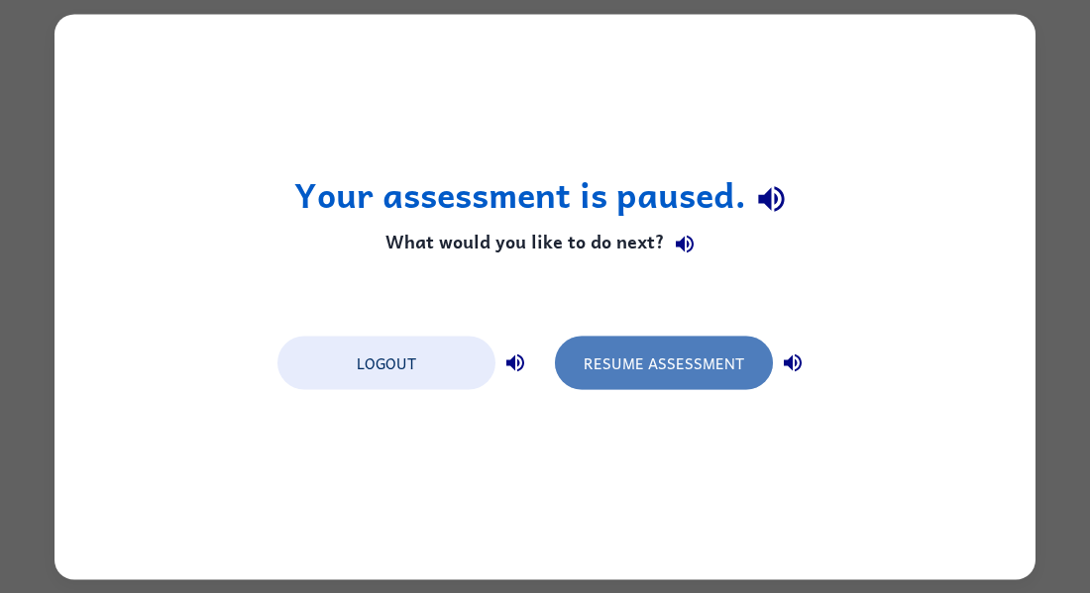
click at [693, 358] on button "Resume Assessment" at bounding box center [664, 362] width 218 height 53
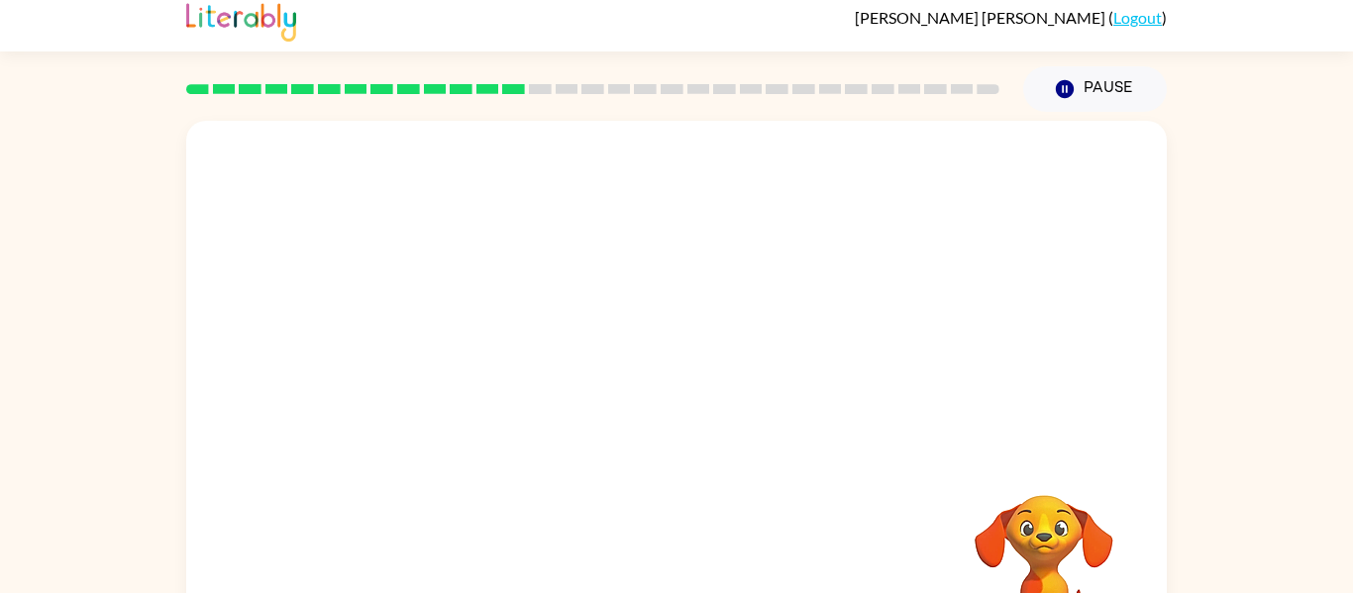
click at [966, 226] on div at bounding box center [676, 287] width 981 height 333
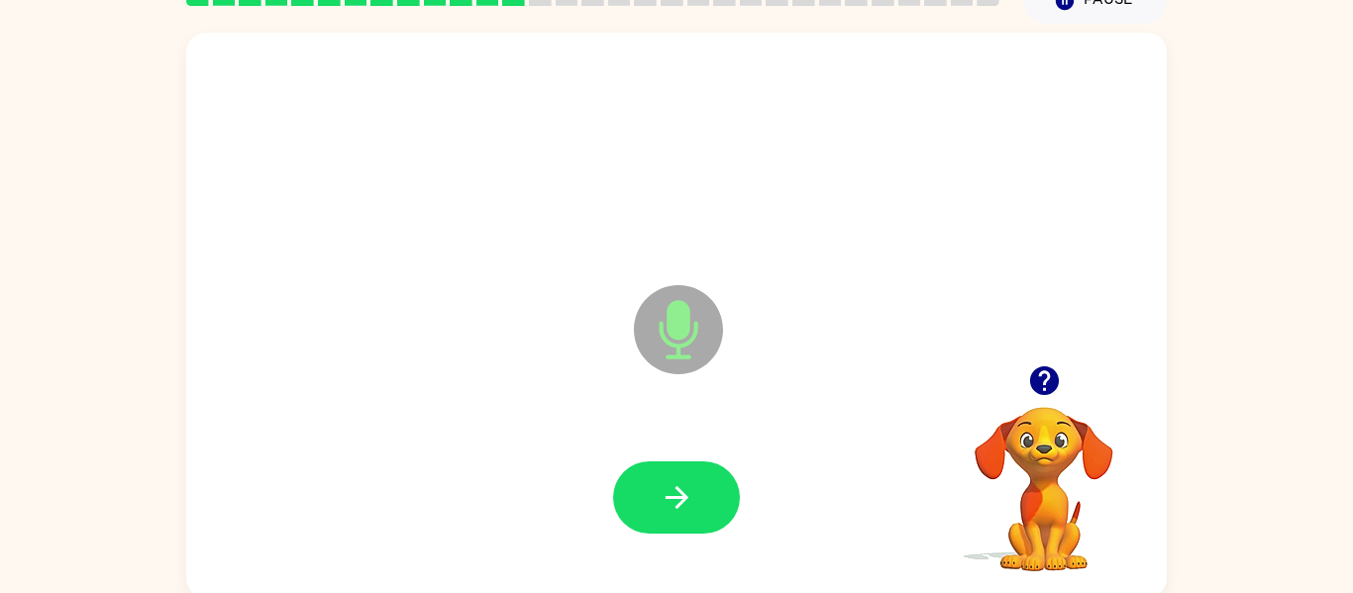
scroll to position [103, 0]
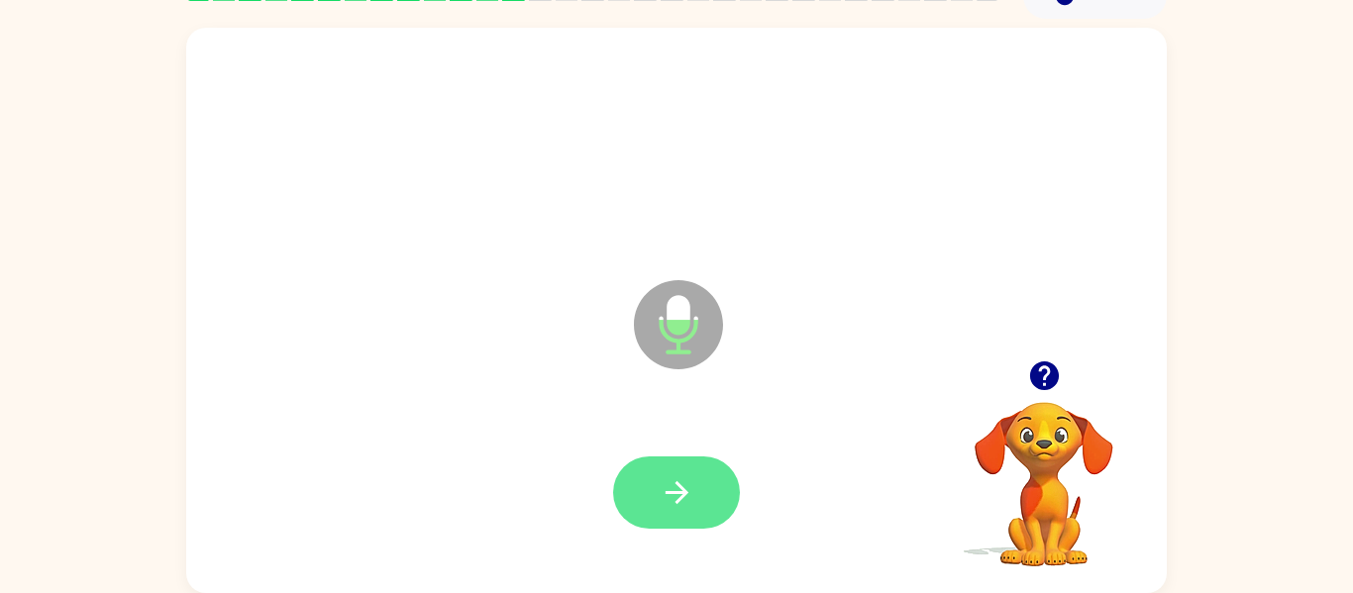
click at [660, 484] on icon "button" at bounding box center [677, 493] width 35 height 35
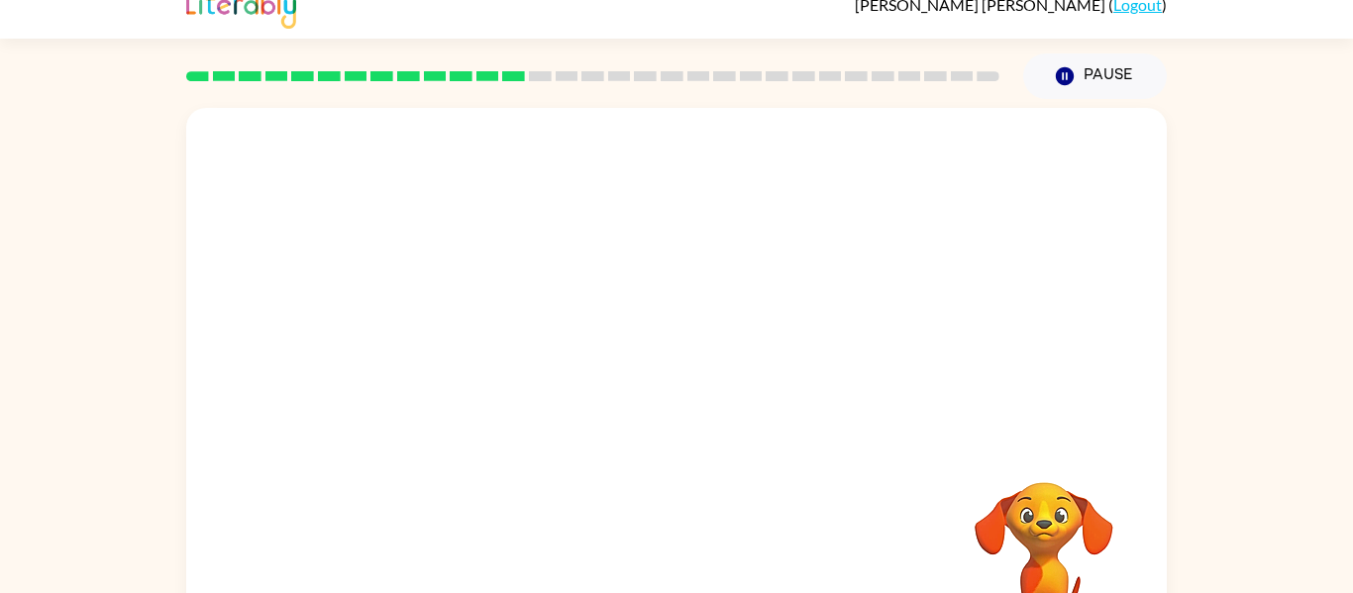
scroll to position [47, 0]
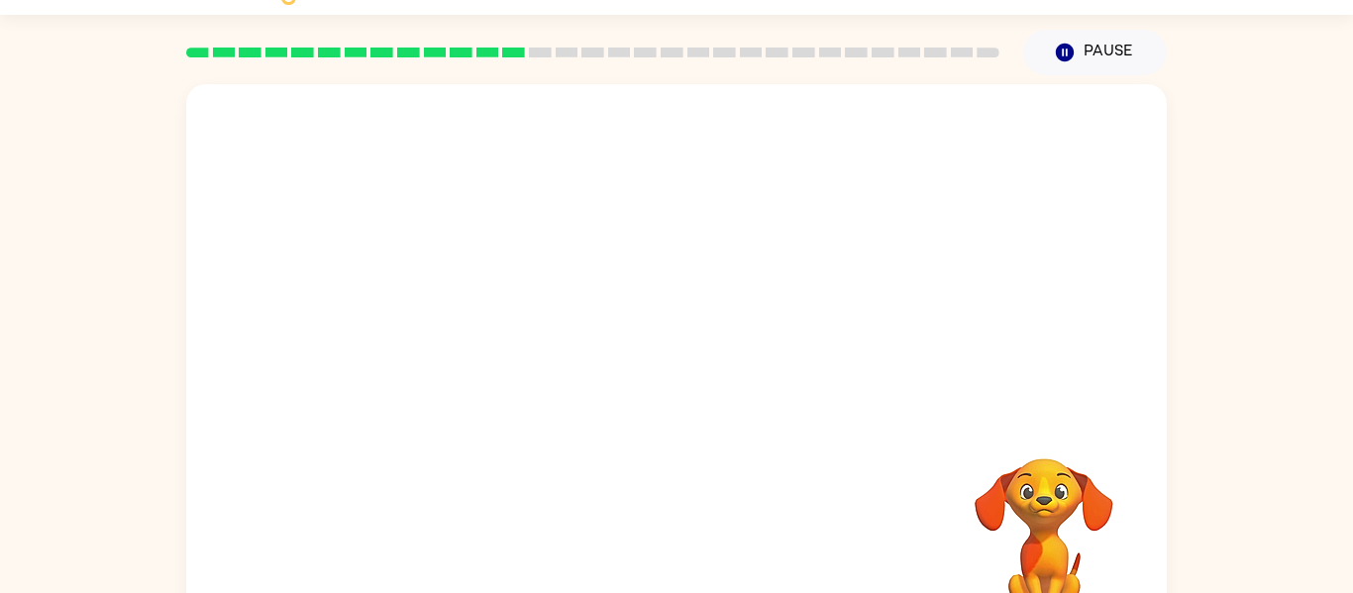
click at [1033, 491] on video "Your browser must support playing .mp4 files to use Literably. Please try using…" at bounding box center [1044, 527] width 198 height 198
drag, startPoint x: 1033, startPoint y: 491, endPoint x: 1022, endPoint y: 640, distance: 149.0
click at [1022, 592] on html "[PERSON_NAME] ( Logout ) Pause Pause Your browser must support playing .mp4 fil…" at bounding box center [676, 301] width 1353 height 696
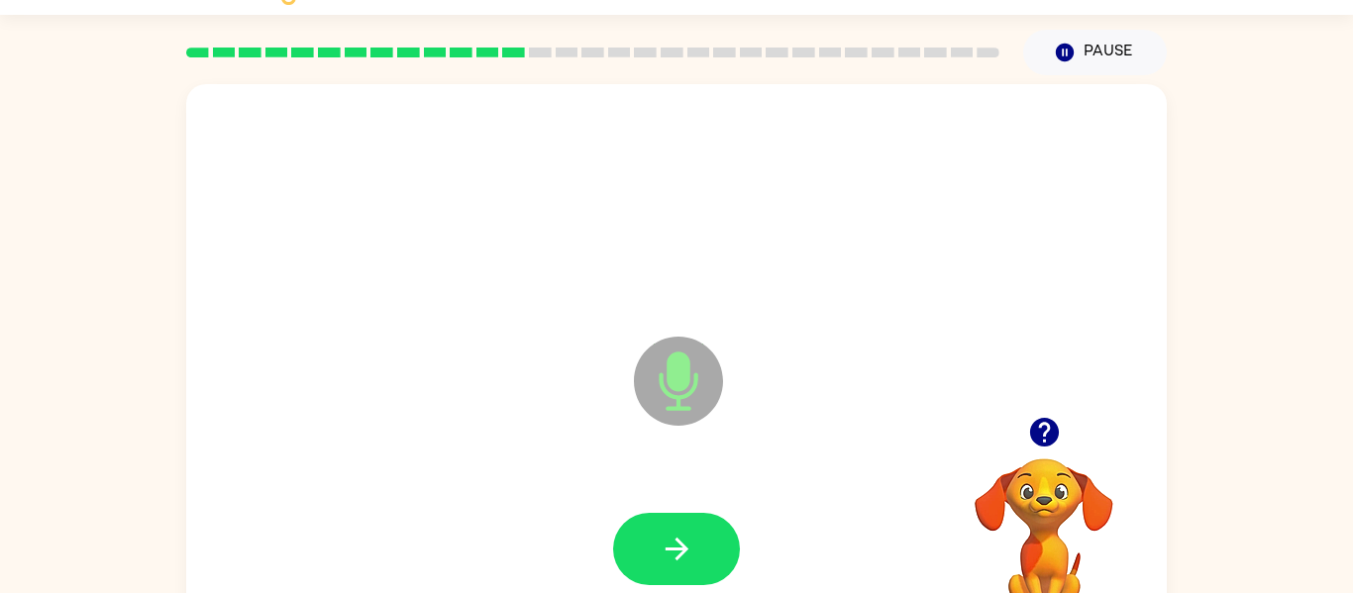
drag, startPoint x: 736, startPoint y: 553, endPoint x: 729, endPoint y: 542, distance: 12.9
click at [733, 547] on button "button" at bounding box center [676, 549] width 127 height 72
drag, startPoint x: 672, startPoint y: 580, endPoint x: 708, endPoint y: 546, distance: 49.8
click at [704, 550] on button "button" at bounding box center [676, 549] width 127 height 72
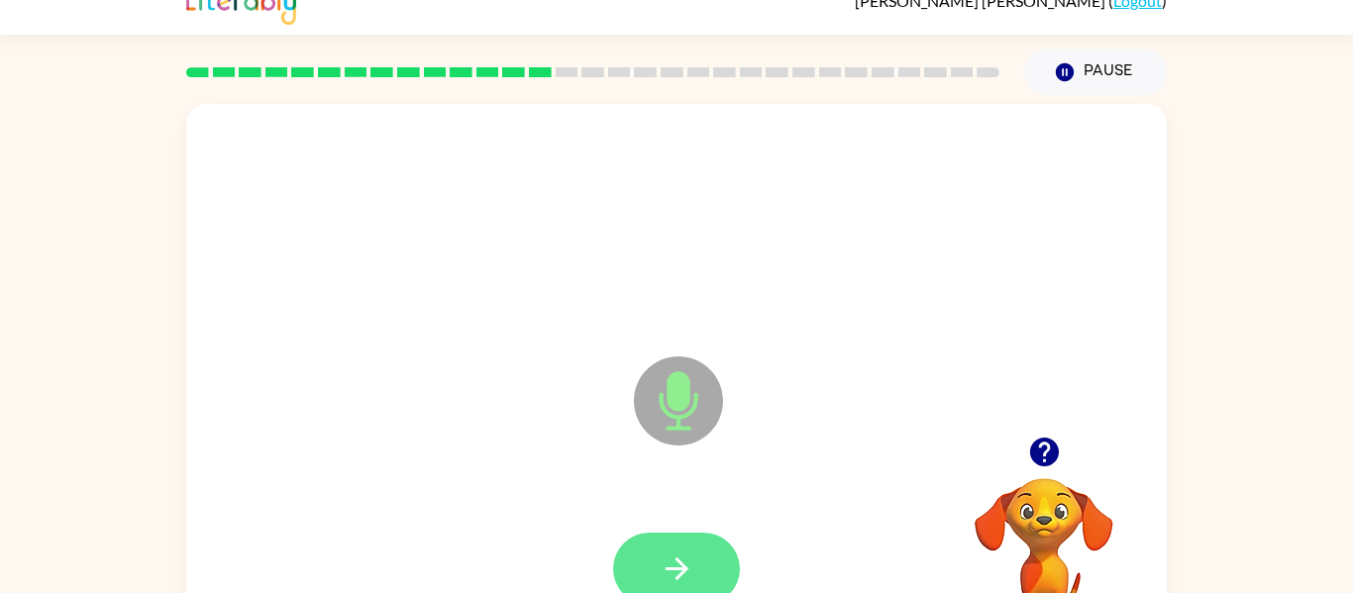
scroll to position [29, 0]
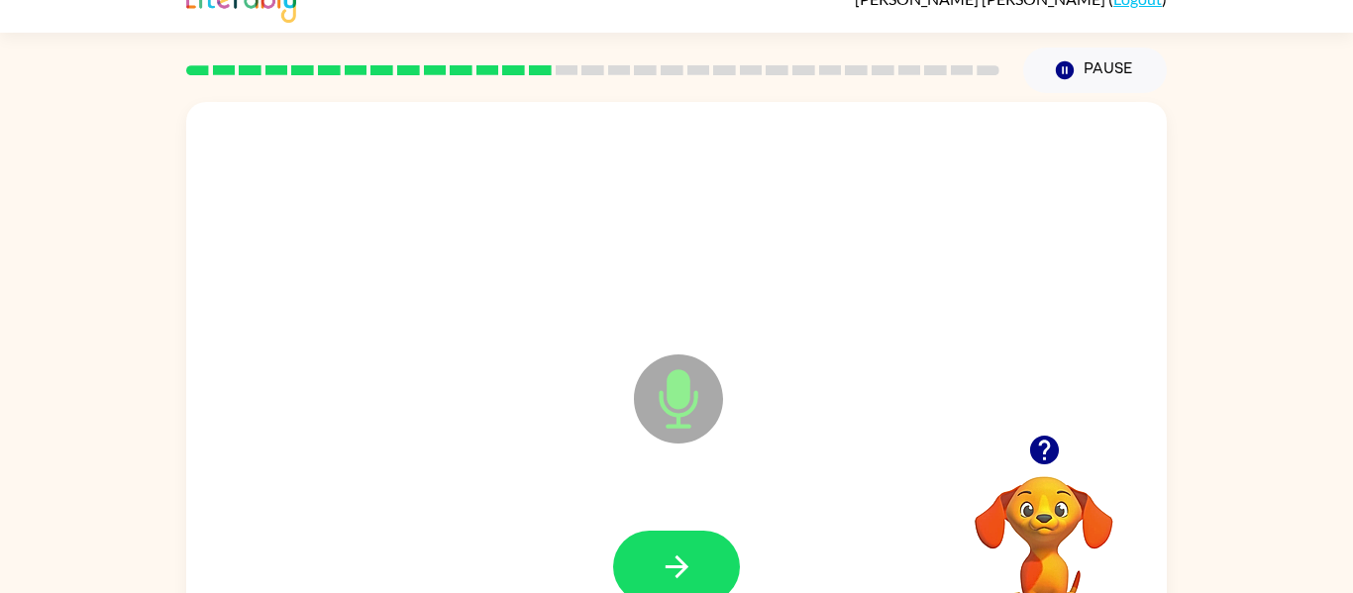
drag, startPoint x: 785, startPoint y: 548, endPoint x: 770, endPoint y: 546, distance: 15.0
click at [782, 549] on div at bounding box center [676, 567] width 941 height 162
click at [720, 552] on button "button" at bounding box center [676, 567] width 127 height 72
click at [719, 559] on button "button" at bounding box center [676, 567] width 127 height 72
click at [688, 549] on button "button" at bounding box center [676, 567] width 127 height 72
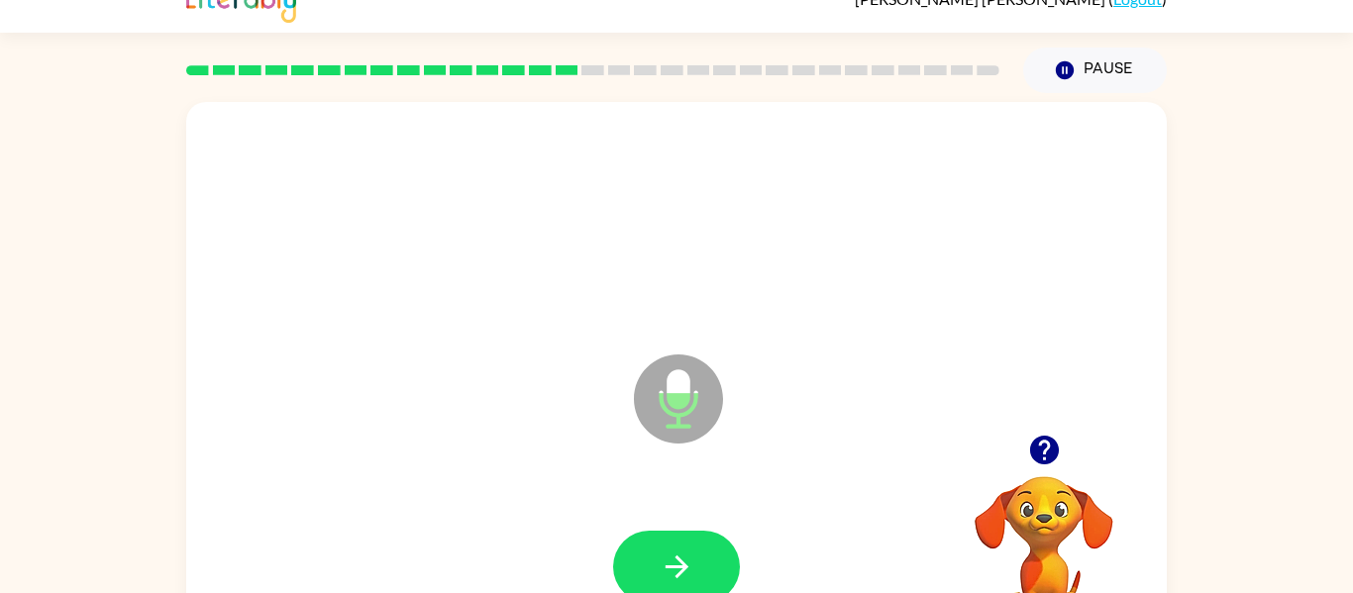
drag, startPoint x: 676, startPoint y: 562, endPoint x: 680, endPoint y: 547, distance: 15.4
click at [679, 547] on button "button" at bounding box center [676, 567] width 127 height 72
click at [667, 508] on div at bounding box center [676, 567] width 941 height 162
click at [681, 554] on icon "button" at bounding box center [677, 567] width 35 height 35
click at [661, 572] on icon "button" at bounding box center [677, 567] width 35 height 35
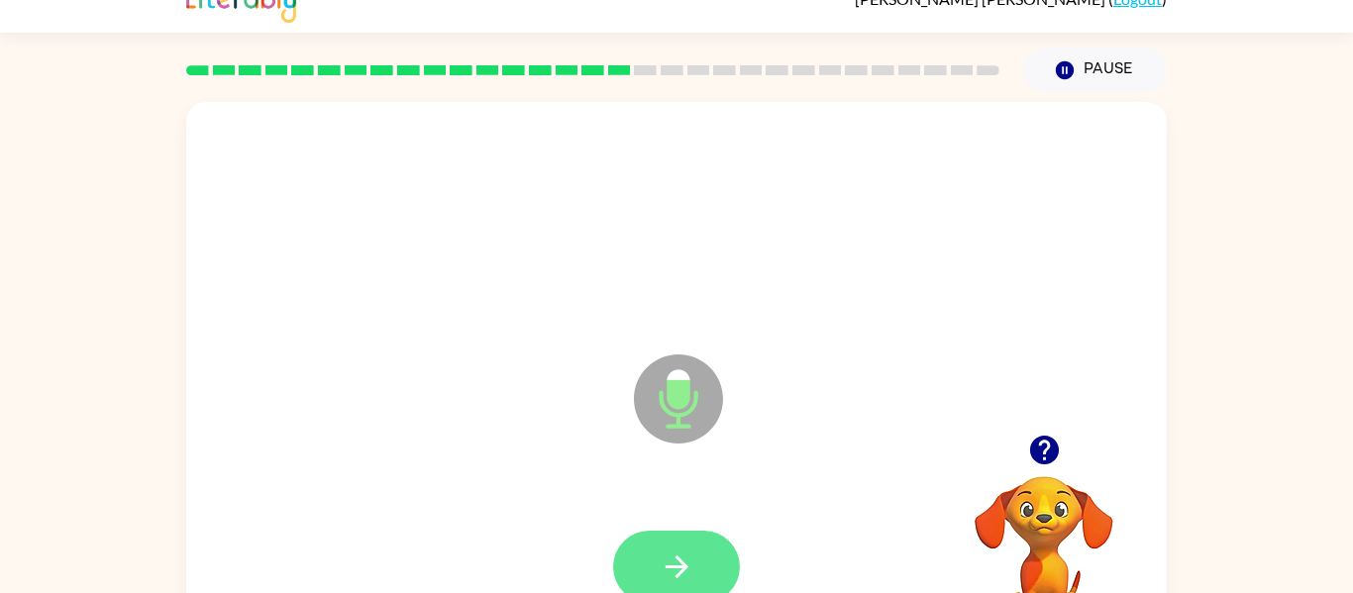
click at [663, 567] on icon "button" at bounding box center [677, 567] width 35 height 35
click at [649, 544] on button "button" at bounding box center [676, 567] width 127 height 72
click at [670, 562] on icon "button" at bounding box center [677, 567] width 35 height 35
click at [681, 571] on icon "button" at bounding box center [676, 567] width 23 height 23
click at [634, 569] on button "button" at bounding box center [676, 567] width 127 height 72
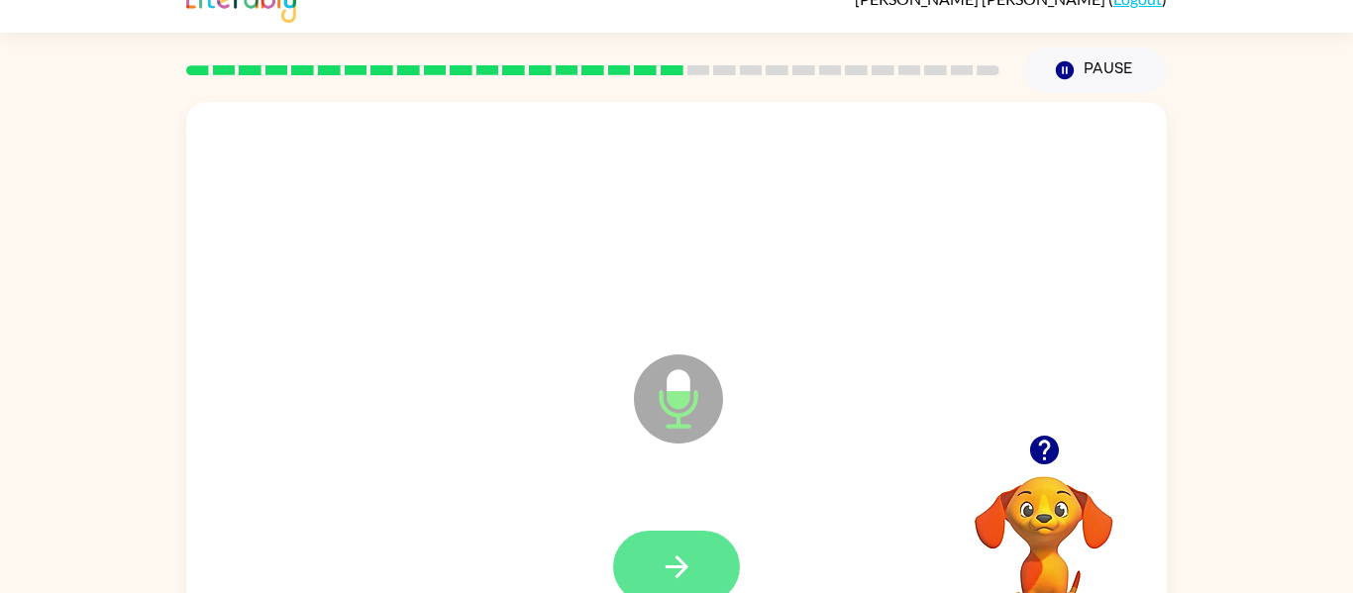
click at [691, 572] on icon "button" at bounding box center [677, 567] width 35 height 35
click at [664, 564] on icon "button" at bounding box center [677, 567] width 35 height 35
click at [688, 566] on icon "button" at bounding box center [677, 567] width 35 height 35
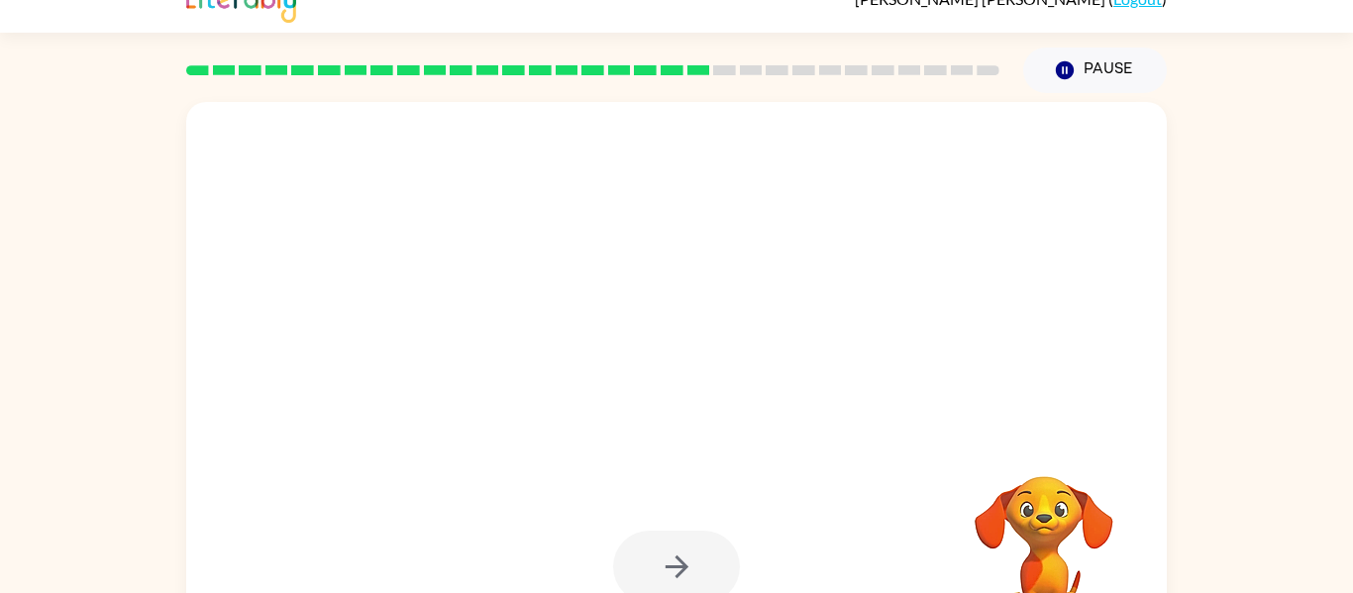
click at [1041, 527] on video "Your browser must support playing .mp4 files to use Literably. Please try using…" at bounding box center [1044, 545] width 198 height 198
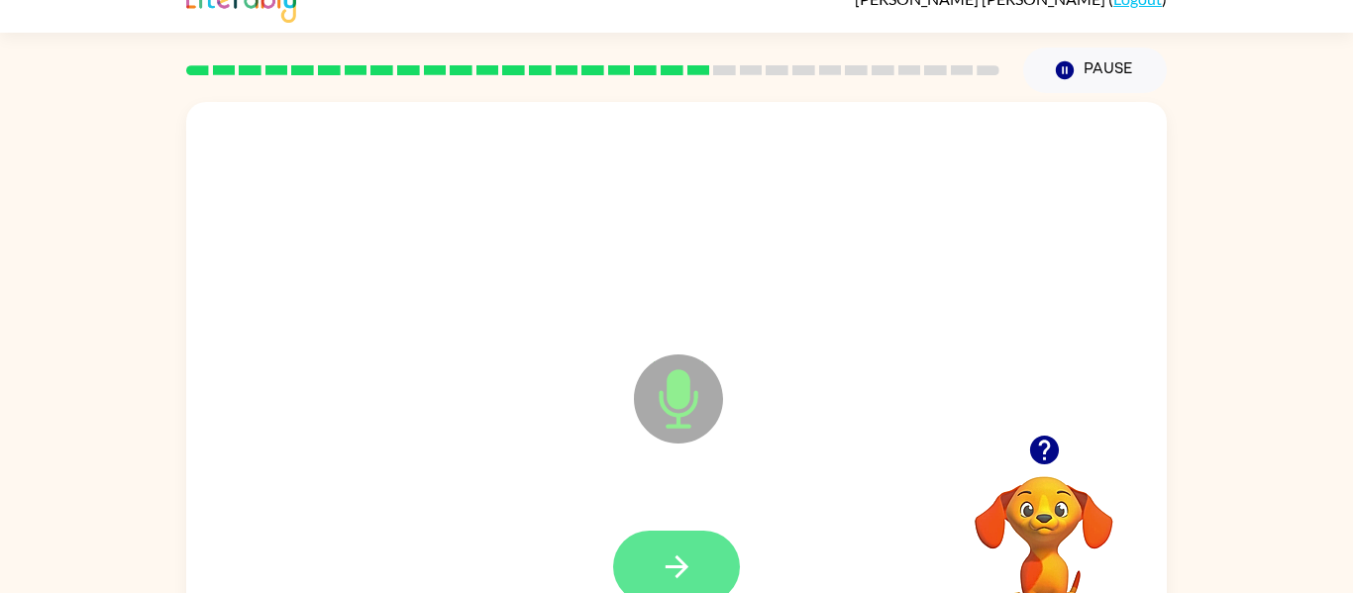
click at [691, 564] on icon "button" at bounding box center [677, 567] width 35 height 35
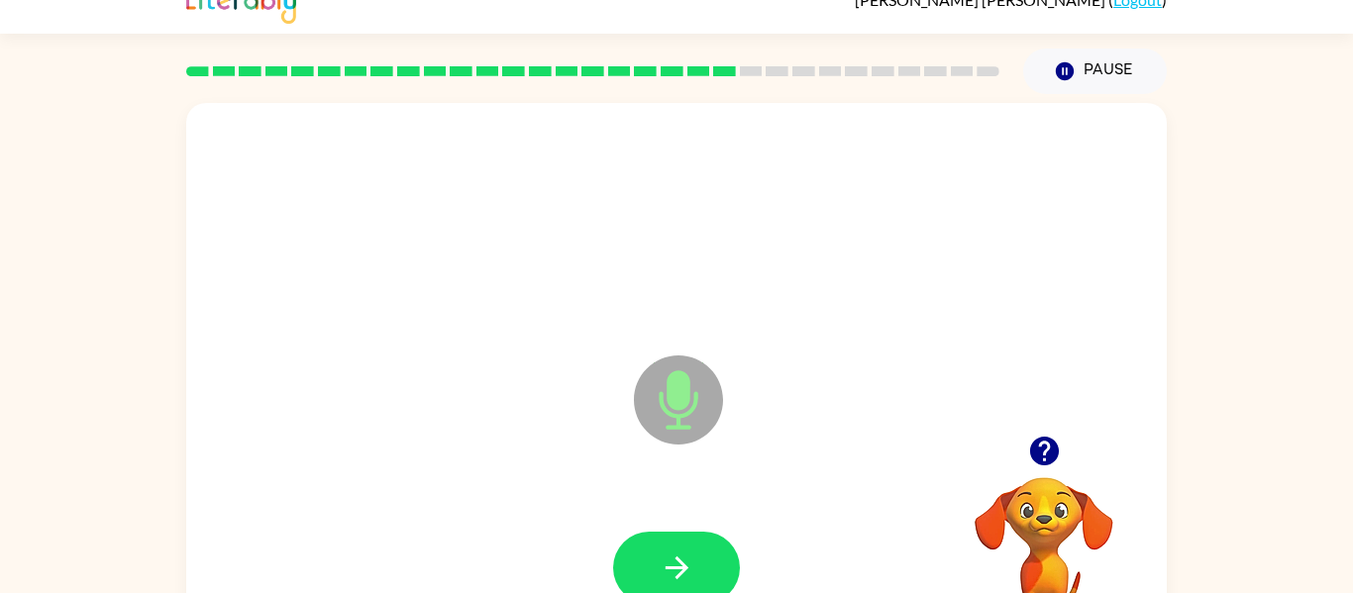
scroll to position [19, 0]
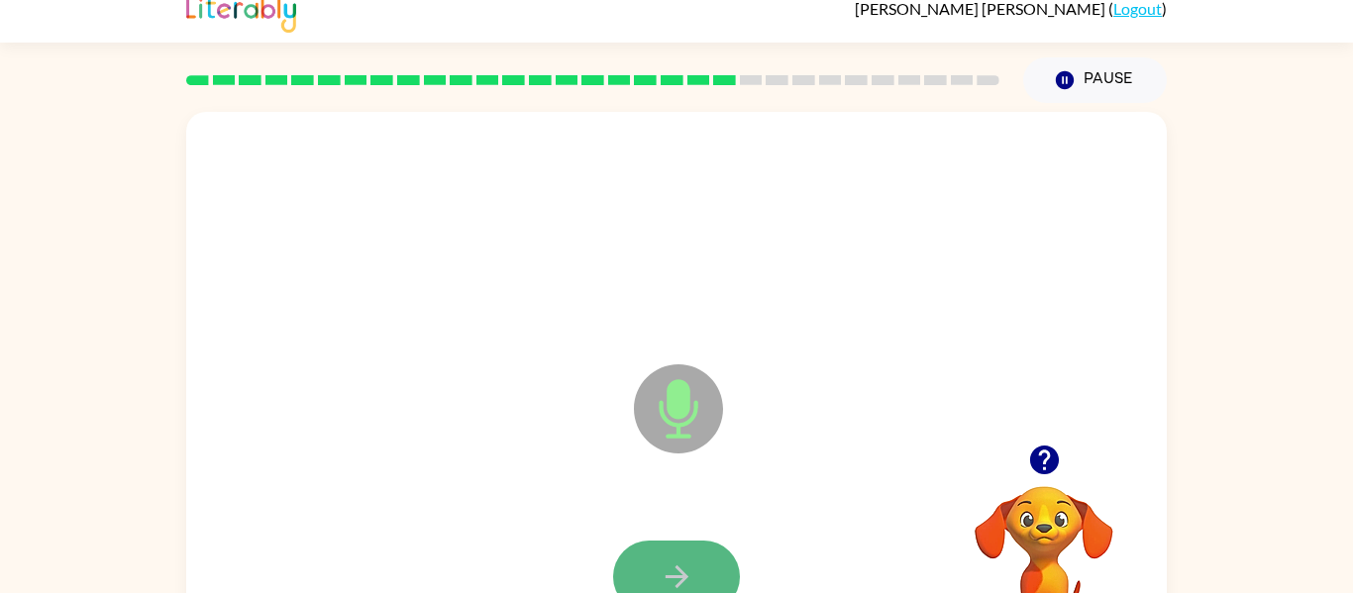
click at [649, 575] on button "button" at bounding box center [676, 577] width 127 height 72
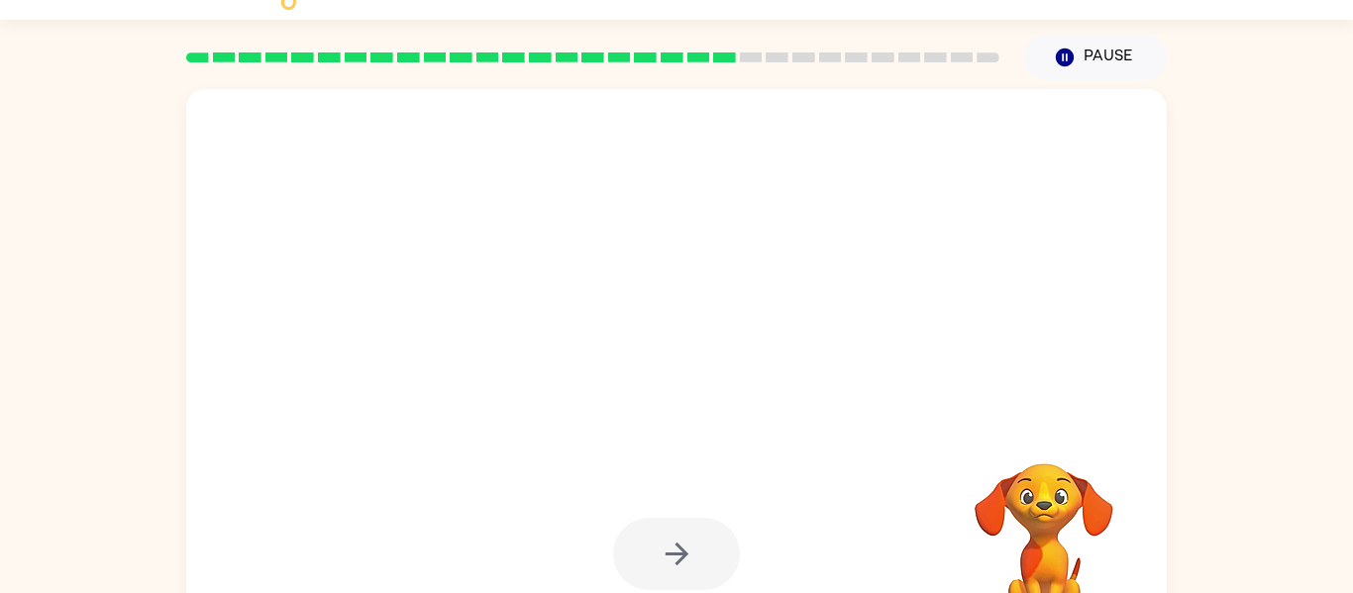
scroll to position [50, 0]
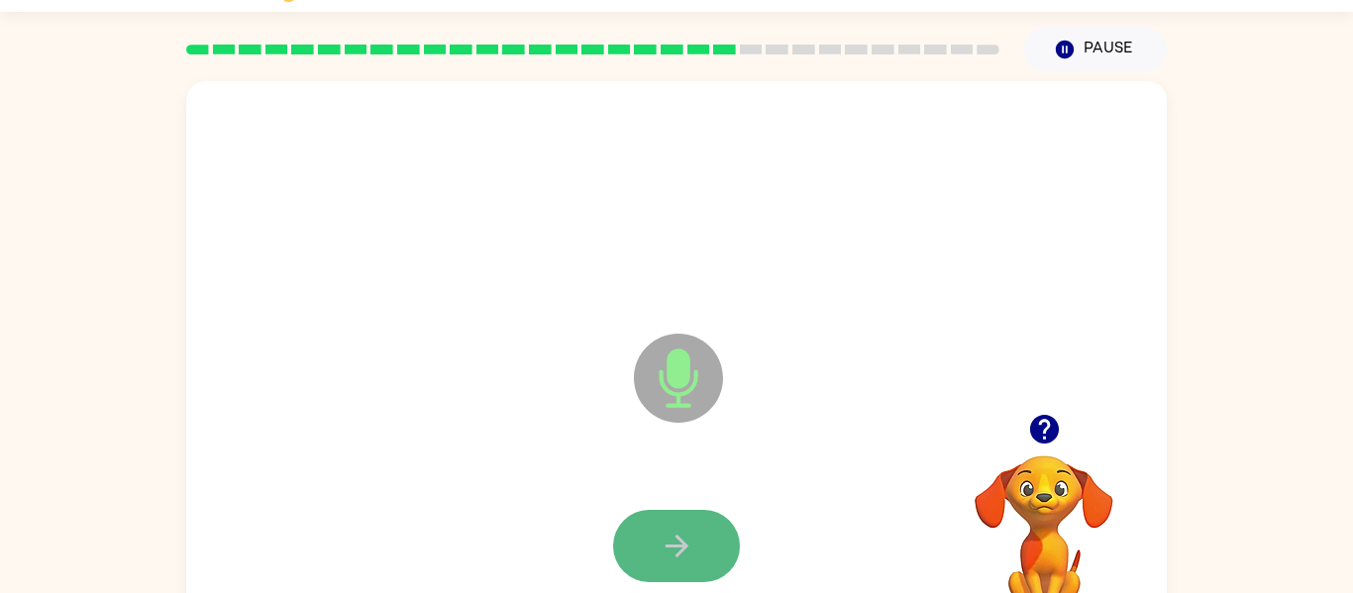
click at [680, 548] on icon "button" at bounding box center [677, 546] width 35 height 35
click at [679, 535] on icon "button" at bounding box center [677, 546] width 35 height 35
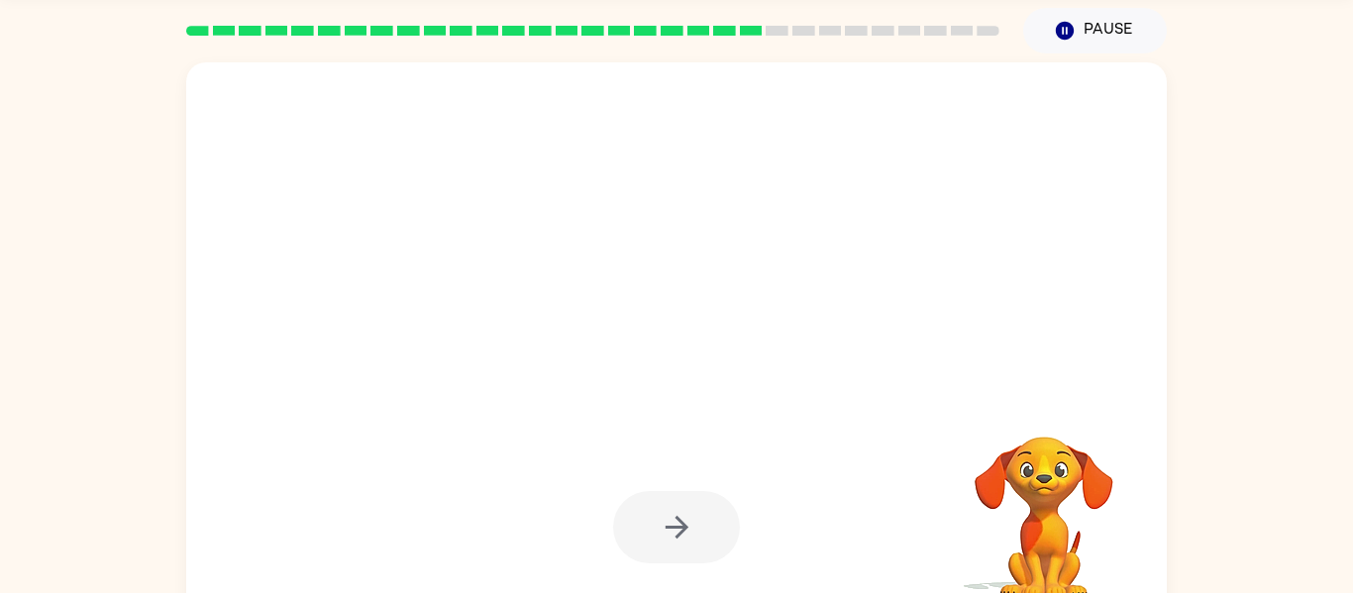
scroll to position [69, 0]
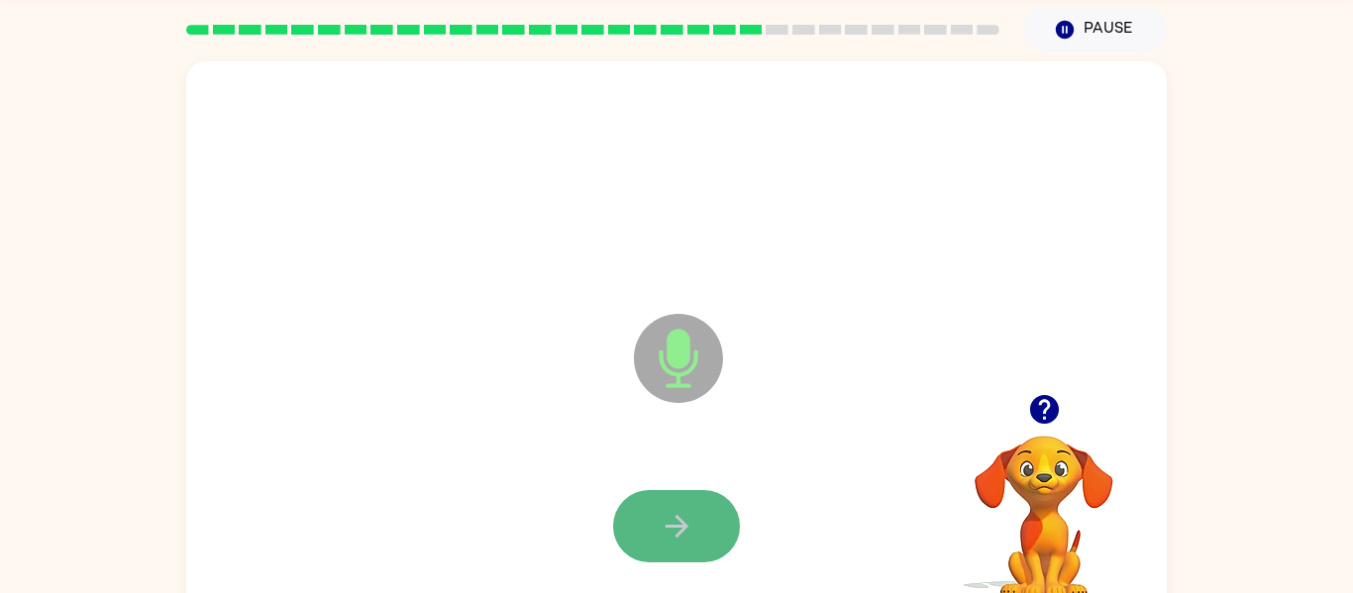
click at [694, 524] on button "button" at bounding box center [676, 526] width 127 height 72
click at [688, 525] on icon "button" at bounding box center [677, 526] width 35 height 35
click at [691, 525] on icon "button" at bounding box center [677, 526] width 35 height 35
drag, startPoint x: 687, startPoint y: 529, endPoint x: 725, endPoint y: 467, distance: 73.4
click at [721, 473] on div at bounding box center [676, 527] width 941 height 162
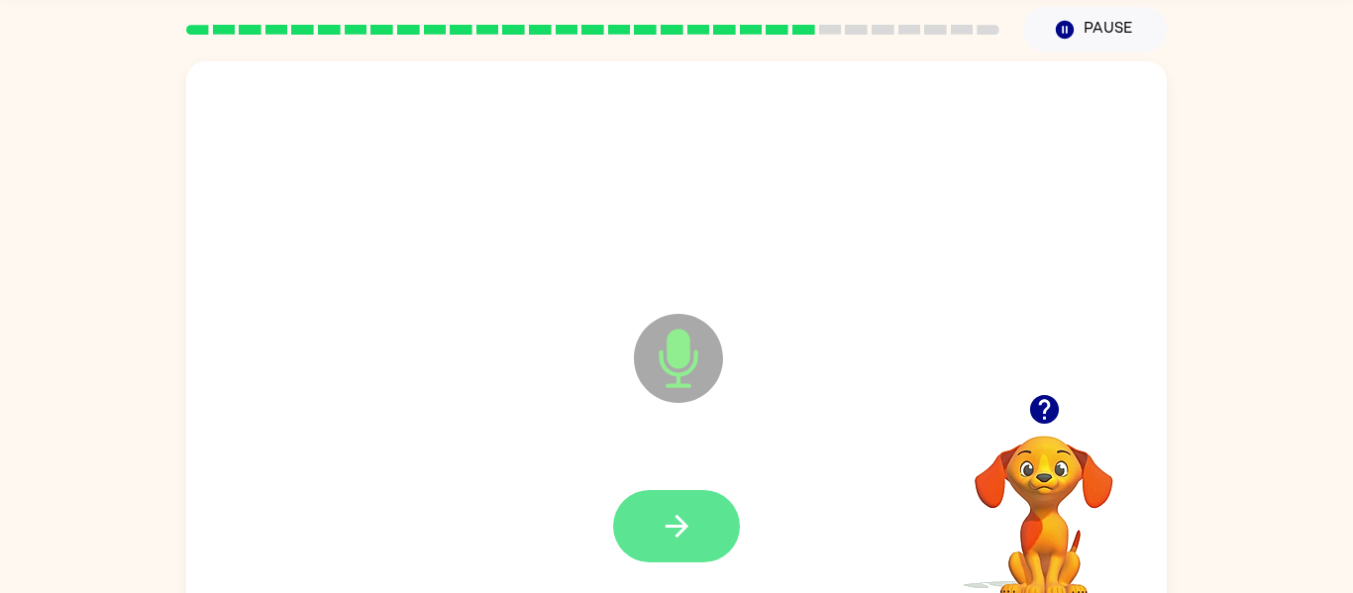
click at [658, 527] on button "button" at bounding box center [676, 526] width 127 height 72
drag, startPoint x: 683, startPoint y: 522, endPoint x: 753, endPoint y: 445, distance: 104.5
click at [712, 494] on button "button" at bounding box center [676, 526] width 127 height 72
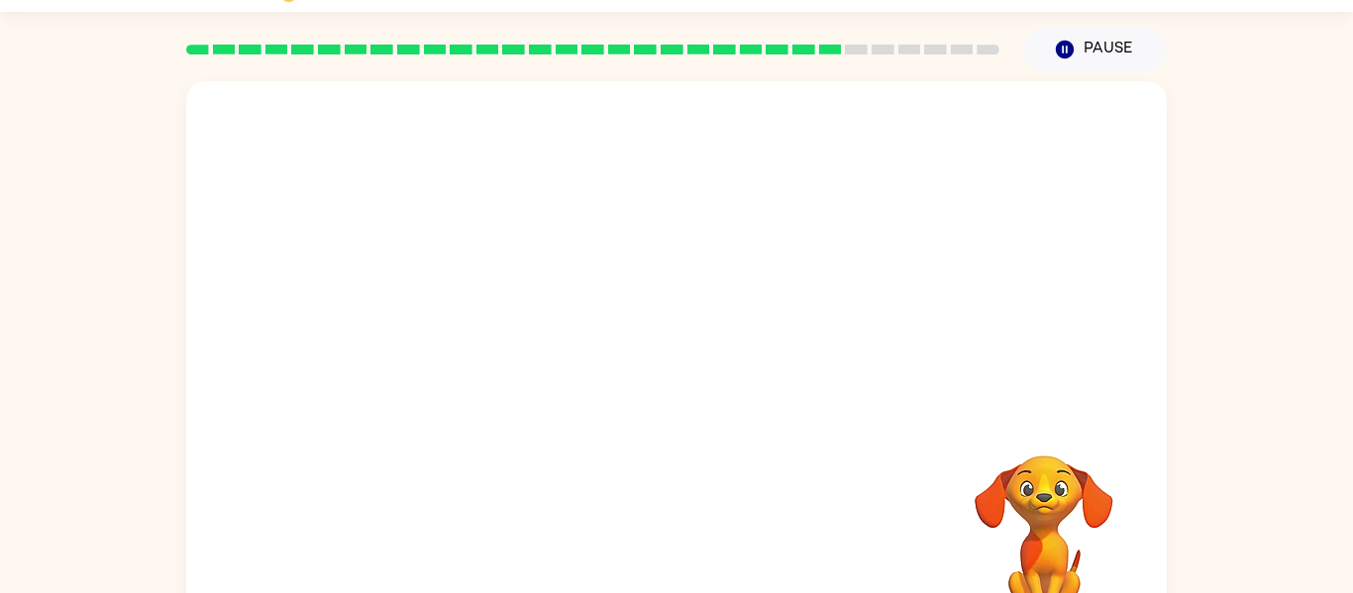
scroll to position [52, 0]
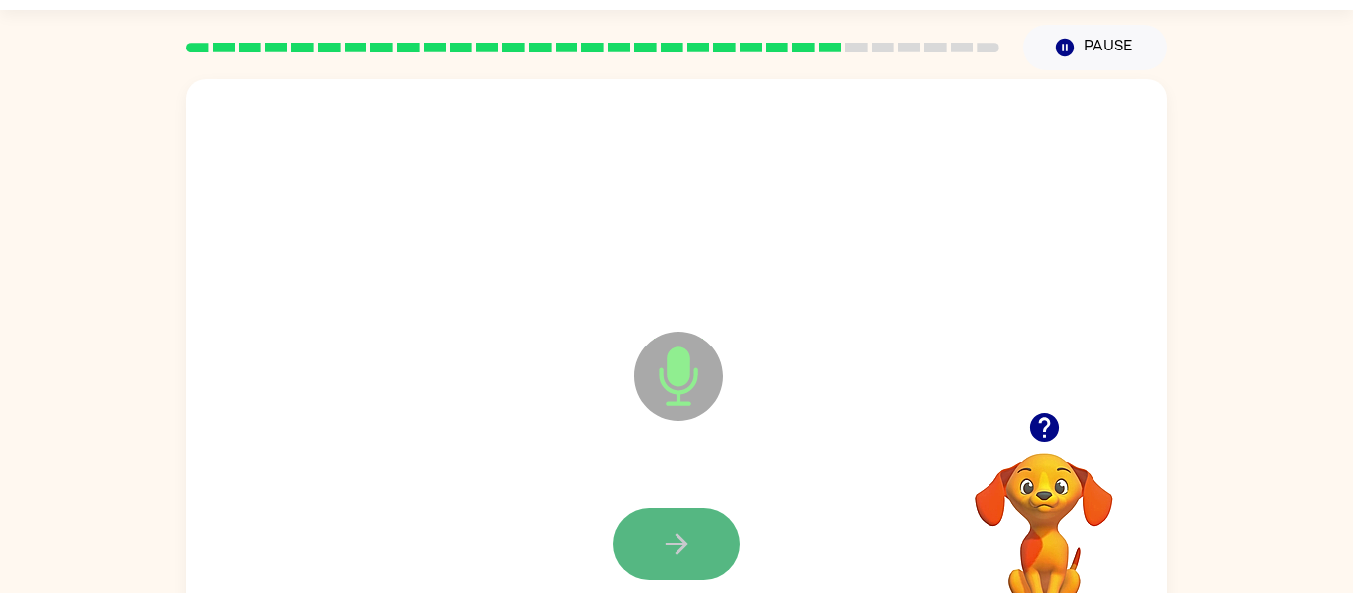
click at [672, 535] on icon "button" at bounding box center [677, 544] width 35 height 35
click at [689, 531] on icon "button" at bounding box center [677, 544] width 35 height 35
click at [898, 501] on div at bounding box center [676, 545] width 941 height 162
click at [860, 502] on div at bounding box center [676, 545] width 941 height 162
drag, startPoint x: 663, startPoint y: 531, endPoint x: 658, endPoint y: 542, distance: 12.0
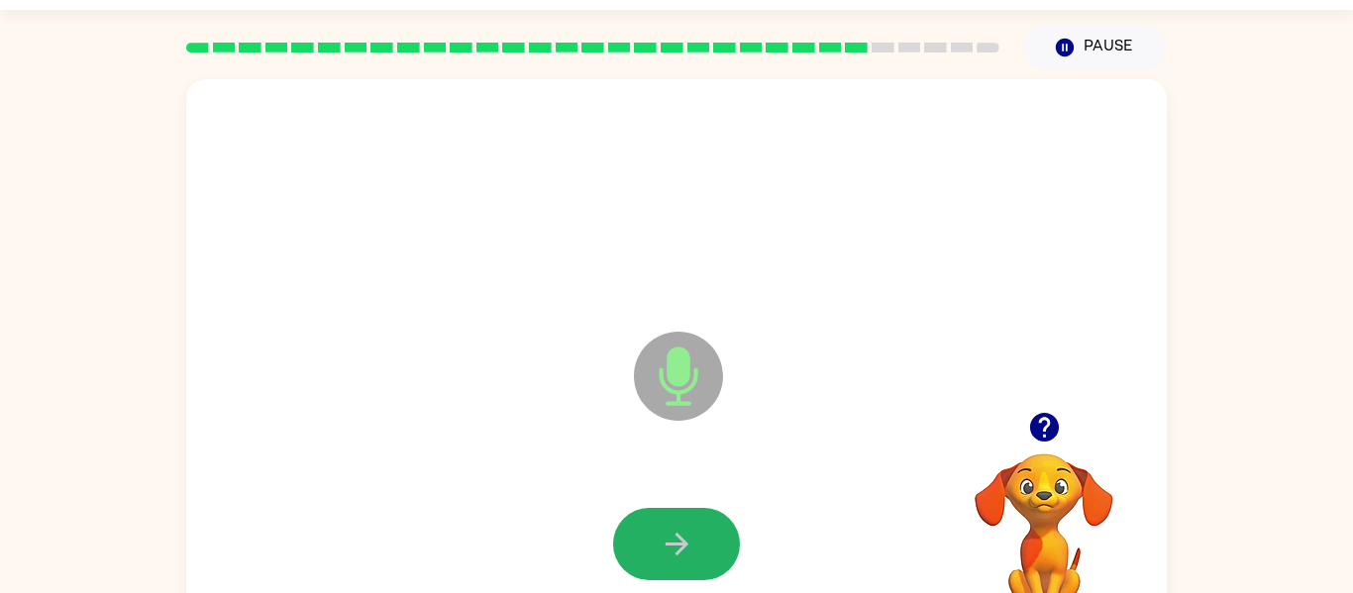
click at [663, 538] on icon "button" at bounding box center [677, 544] width 35 height 35
drag, startPoint x: 667, startPoint y: 541, endPoint x: 672, endPoint y: 530, distance: 12.0
click at [673, 531] on icon "button" at bounding box center [677, 544] width 35 height 35
drag, startPoint x: 675, startPoint y: 511, endPoint x: 665, endPoint y: 512, distance: 10.0
click at [671, 512] on button "button" at bounding box center [676, 544] width 127 height 72
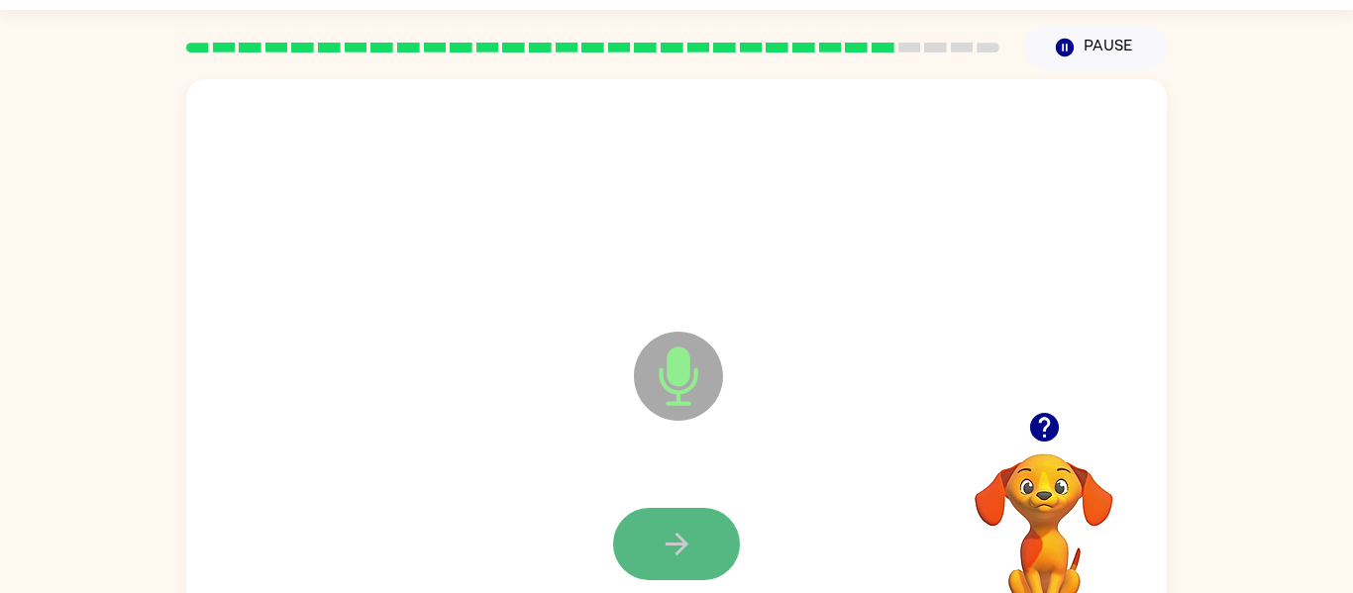
click at [677, 544] on icon "button" at bounding box center [677, 544] width 35 height 35
click at [652, 532] on button "button" at bounding box center [676, 544] width 127 height 72
drag, startPoint x: 681, startPoint y: 538, endPoint x: 690, endPoint y: 546, distance: 12.7
click at [690, 546] on icon "button" at bounding box center [677, 544] width 35 height 35
drag, startPoint x: 668, startPoint y: 547, endPoint x: 690, endPoint y: 539, distance: 24.1
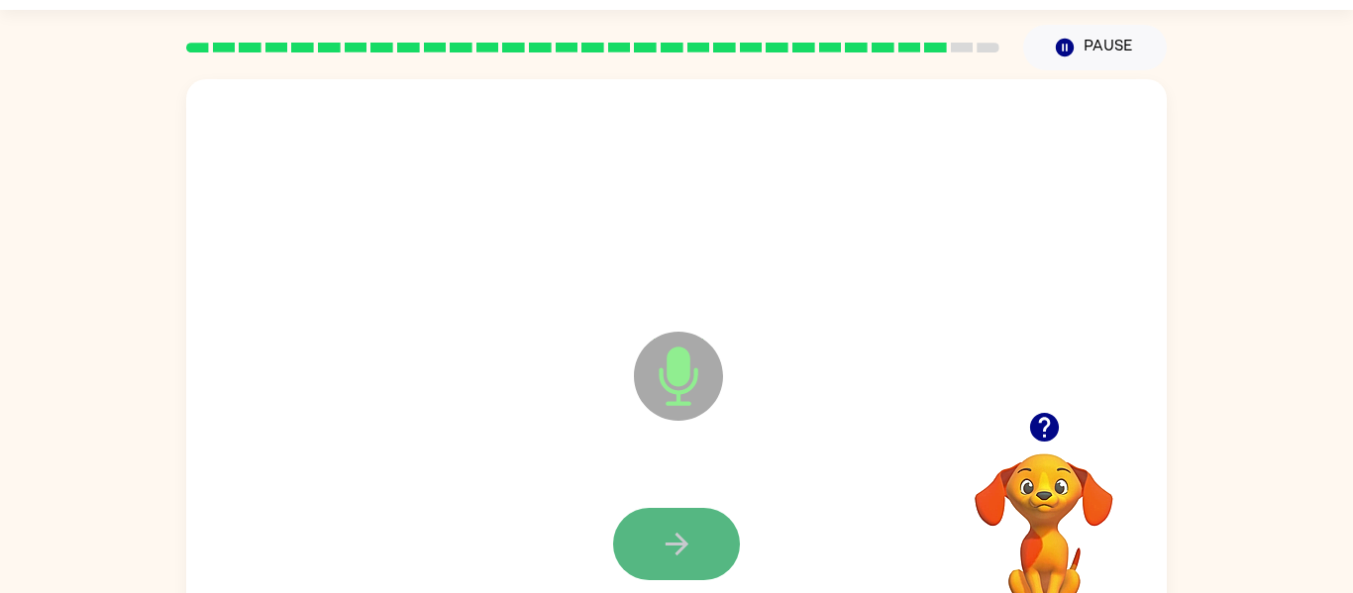
click at [690, 539] on icon "button" at bounding box center [677, 544] width 35 height 35
click at [664, 537] on icon "button" at bounding box center [677, 544] width 35 height 35
click at [661, 530] on icon "button" at bounding box center [677, 544] width 35 height 35
click at [632, 538] on button "button" at bounding box center [676, 544] width 127 height 72
